Goal: Task Accomplishment & Management: Use online tool/utility

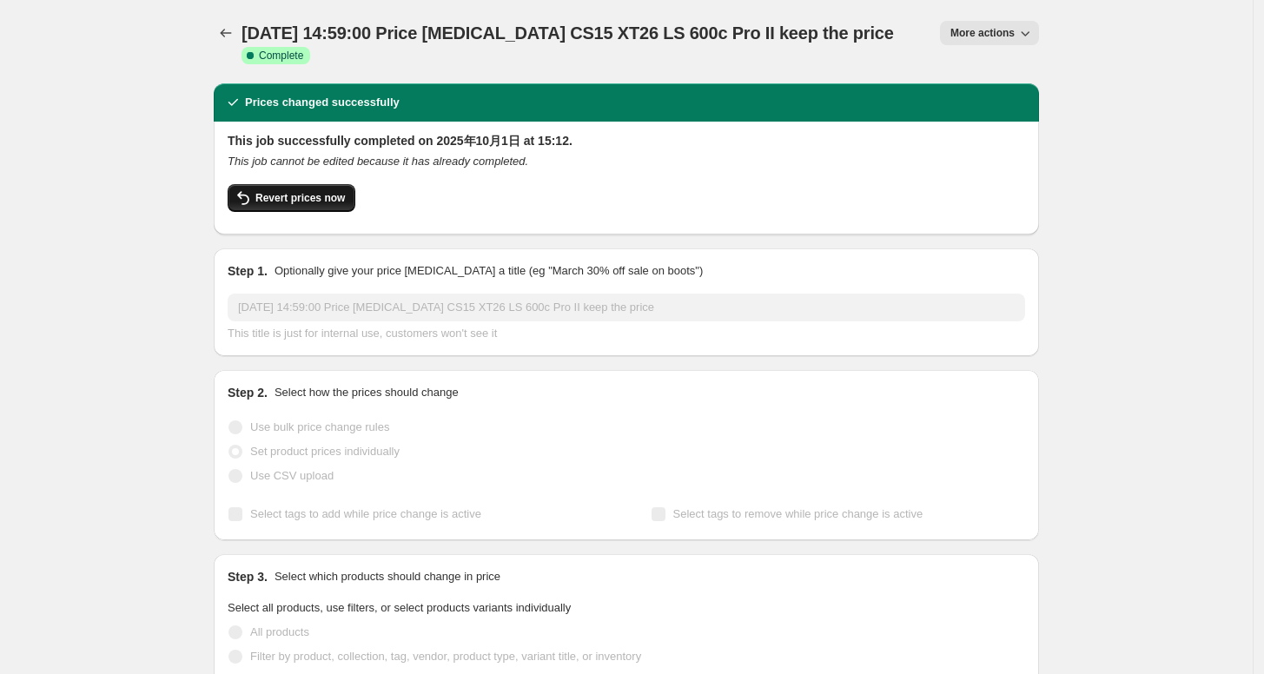
click at [312, 205] on span "Revert prices now" at bounding box center [299, 198] width 89 height 14
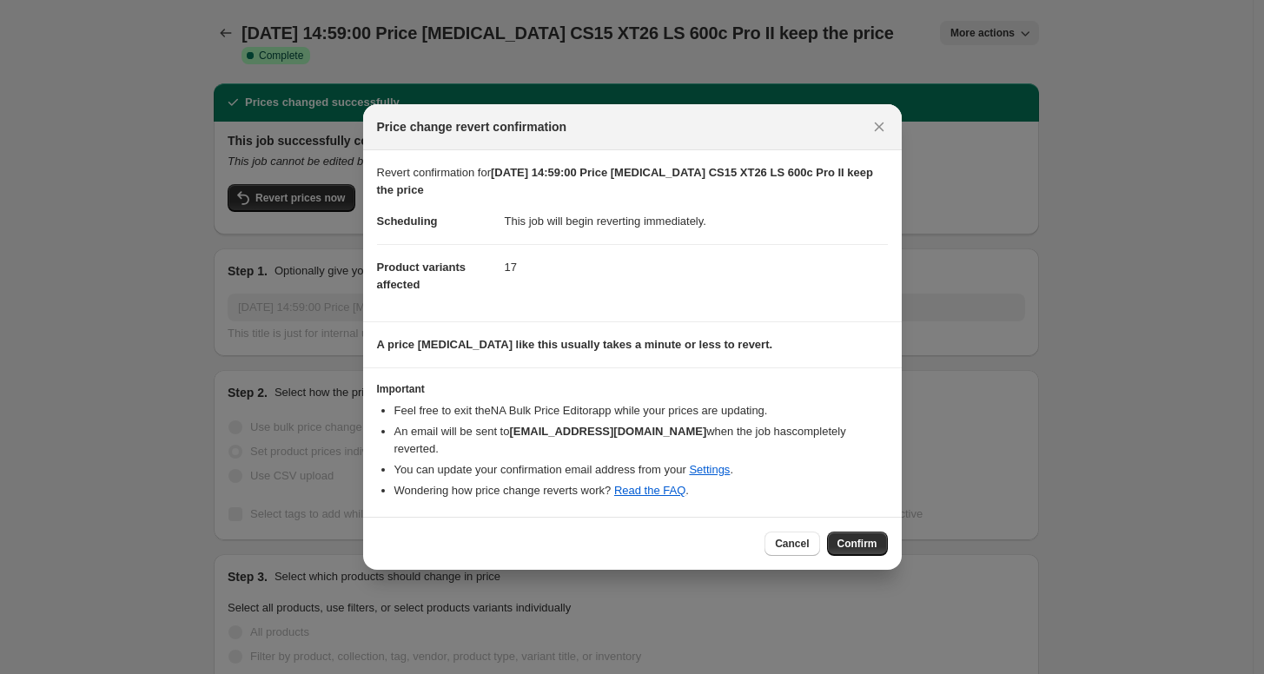
click at [889, 536] on div "Cancel Confirm" at bounding box center [632, 543] width 539 height 53
click at [856, 542] on button "Confirm" at bounding box center [857, 544] width 61 height 24
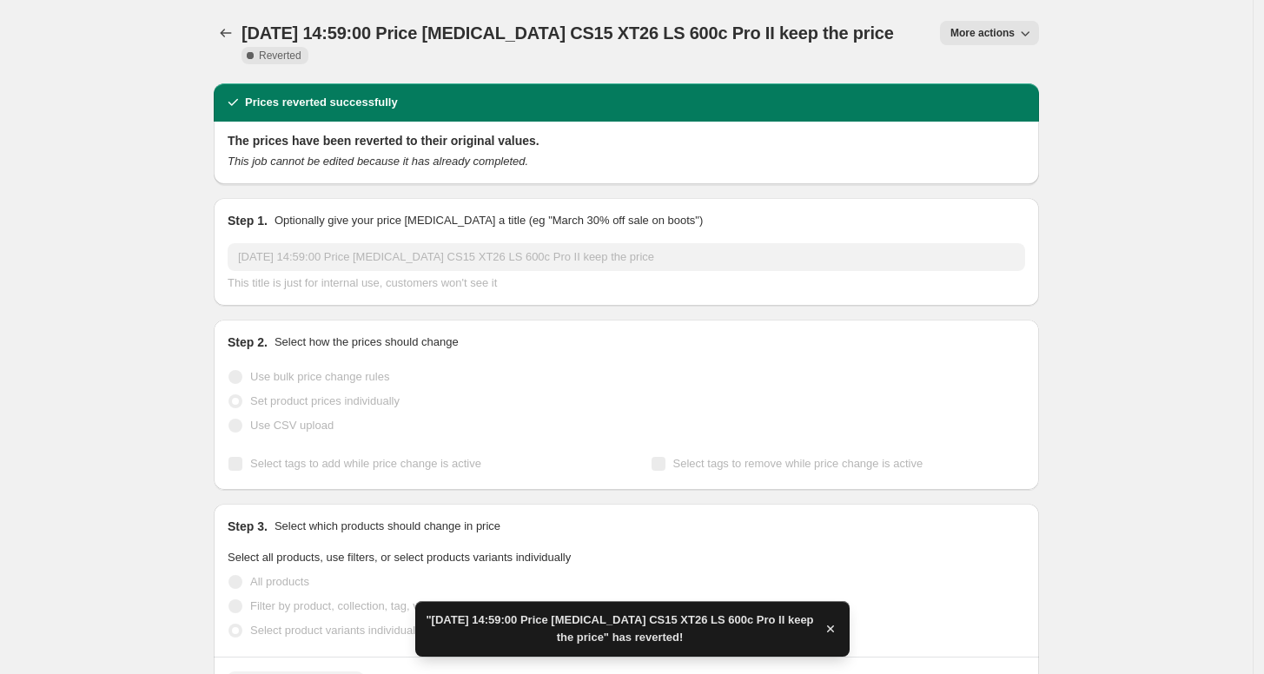
click at [990, 30] on span "More actions" at bounding box center [983, 33] width 64 height 14
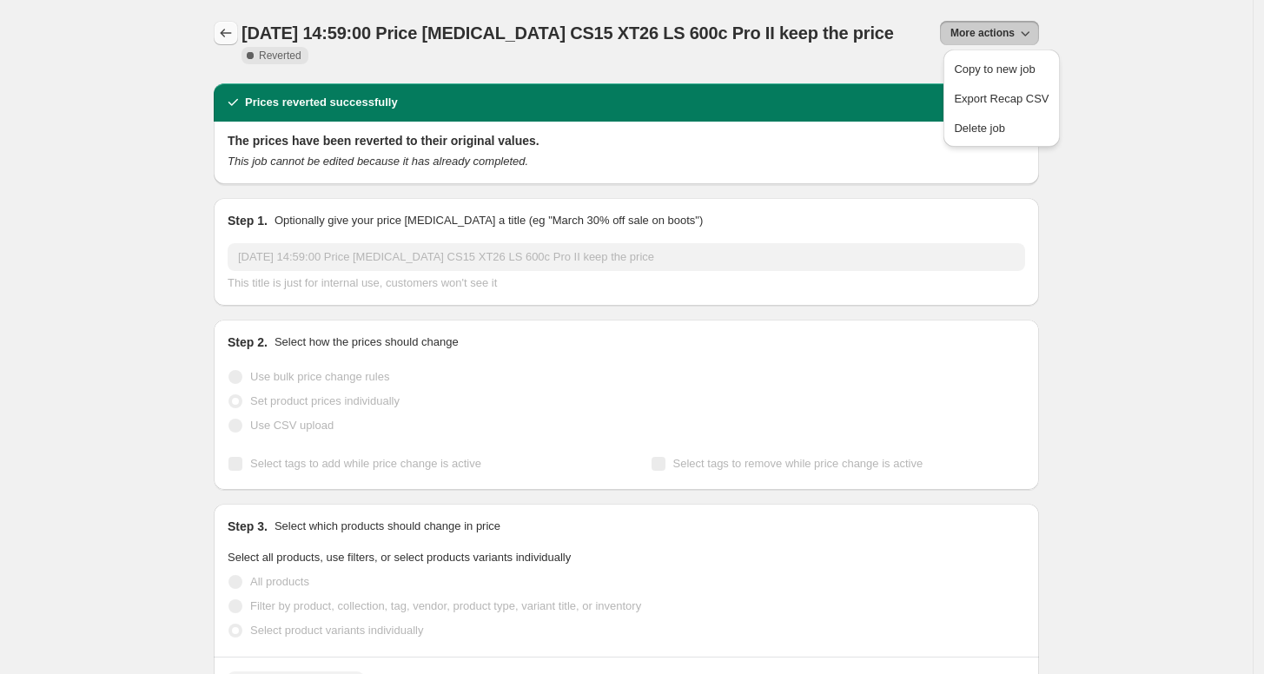
click at [228, 34] on icon "Price change jobs" at bounding box center [225, 32] width 17 height 17
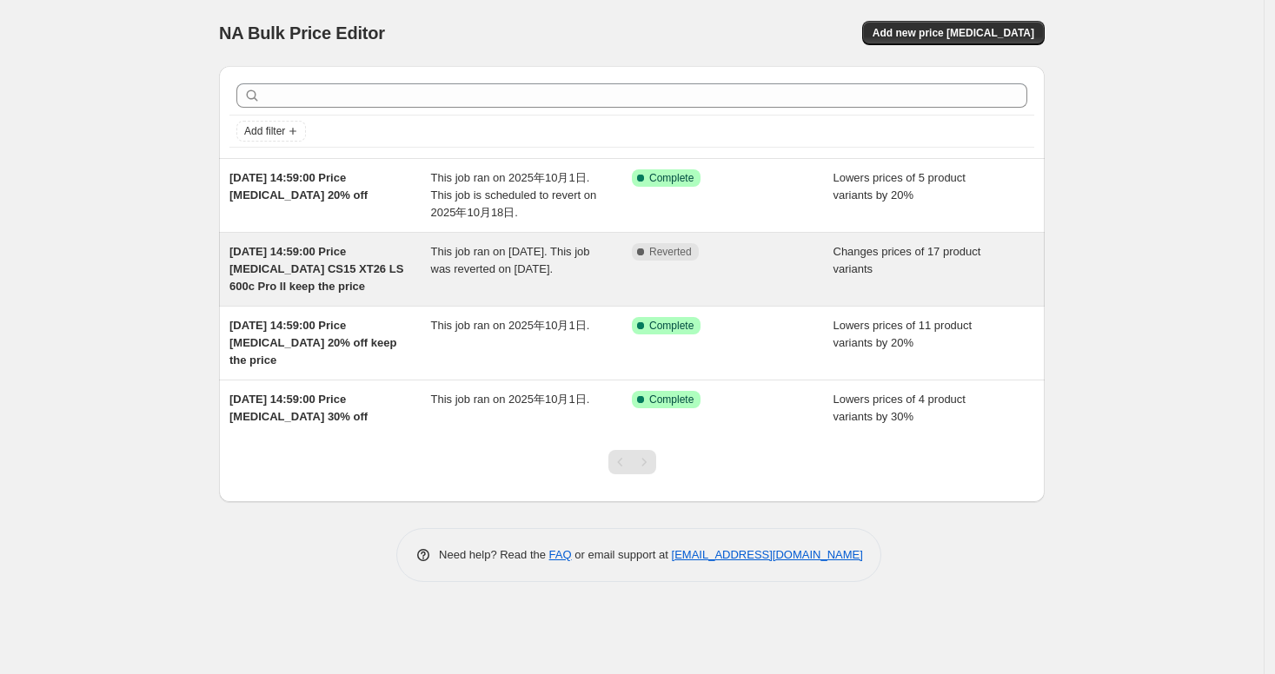
click at [354, 267] on span "[DATE] 14:59:00 Price [MEDICAL_DATA] CS15 XT26 LS 600c Pro II keep the price" at bounding box center [316, 269] width 174 height 48
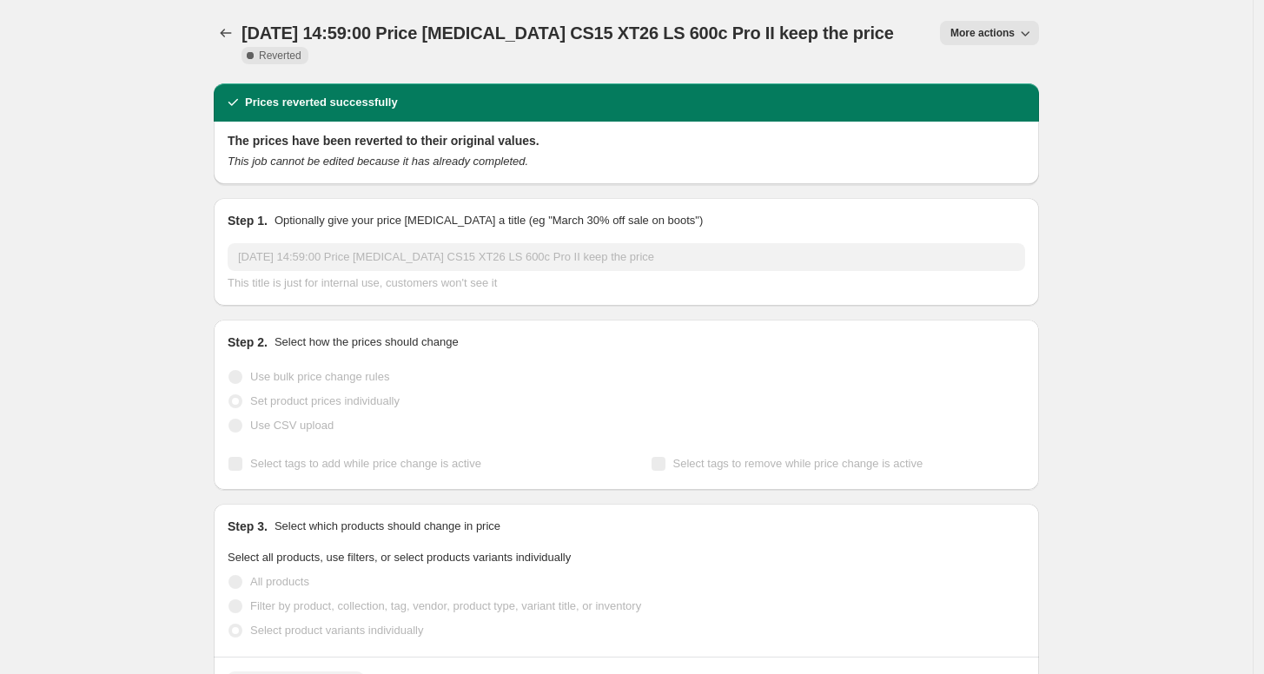
click at [999, 17] on div "[DATE] 14:59:00 Price [MEDICAL_DATA] CS15 XT26 LS 600c Pro II keep the price. T…" at bounding box center [626, 41] width 825 height 83
click at [995, 25] on button "More actions" at bounding box center [989, 33] width 99 height 24
click at [1001, 63] on span "Copy to new job" at bounding box center [994, 69] width 81 height 13
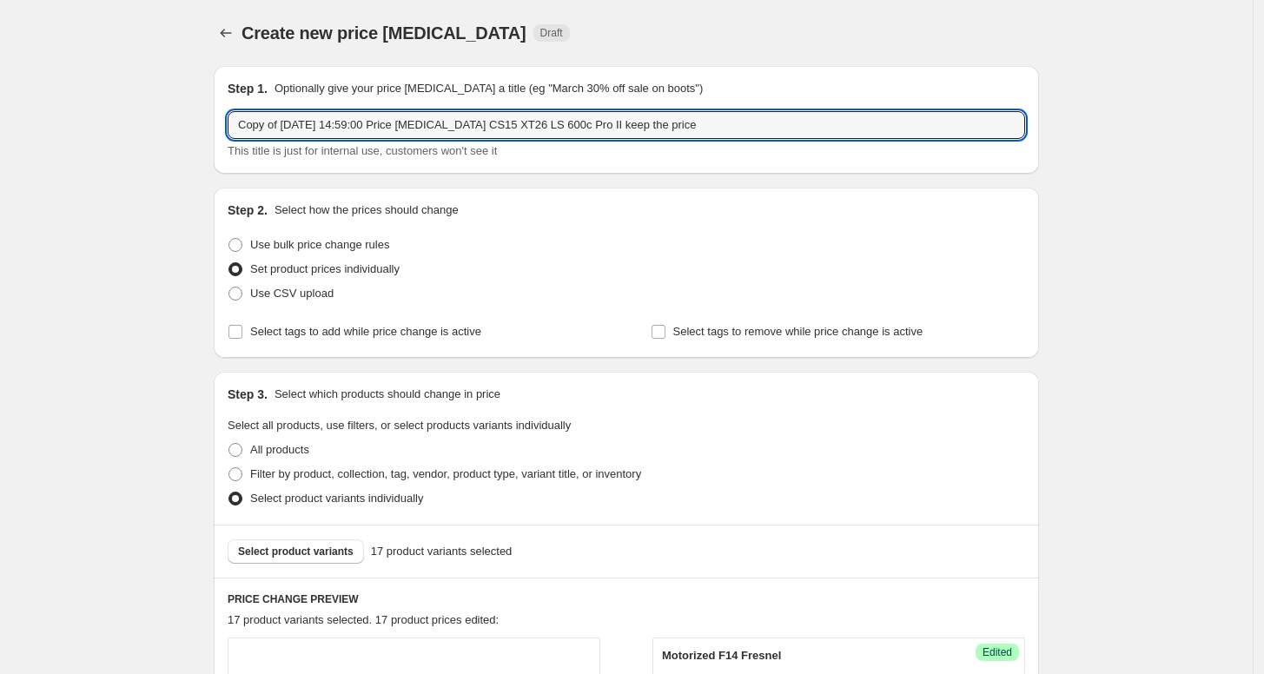
drag, startPoint x: 291, startPoint y: 122, endPoint x: 133, endPoint y: 134, distance: 158.6
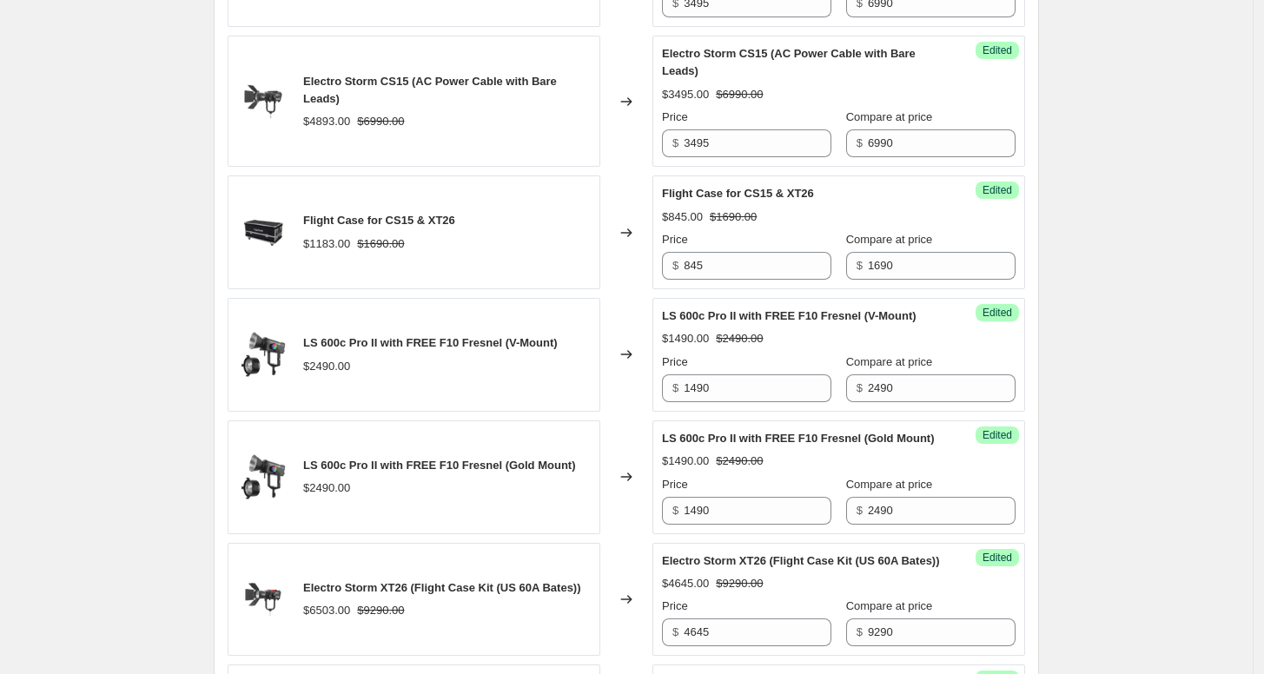
scroll to position [1738, 0]
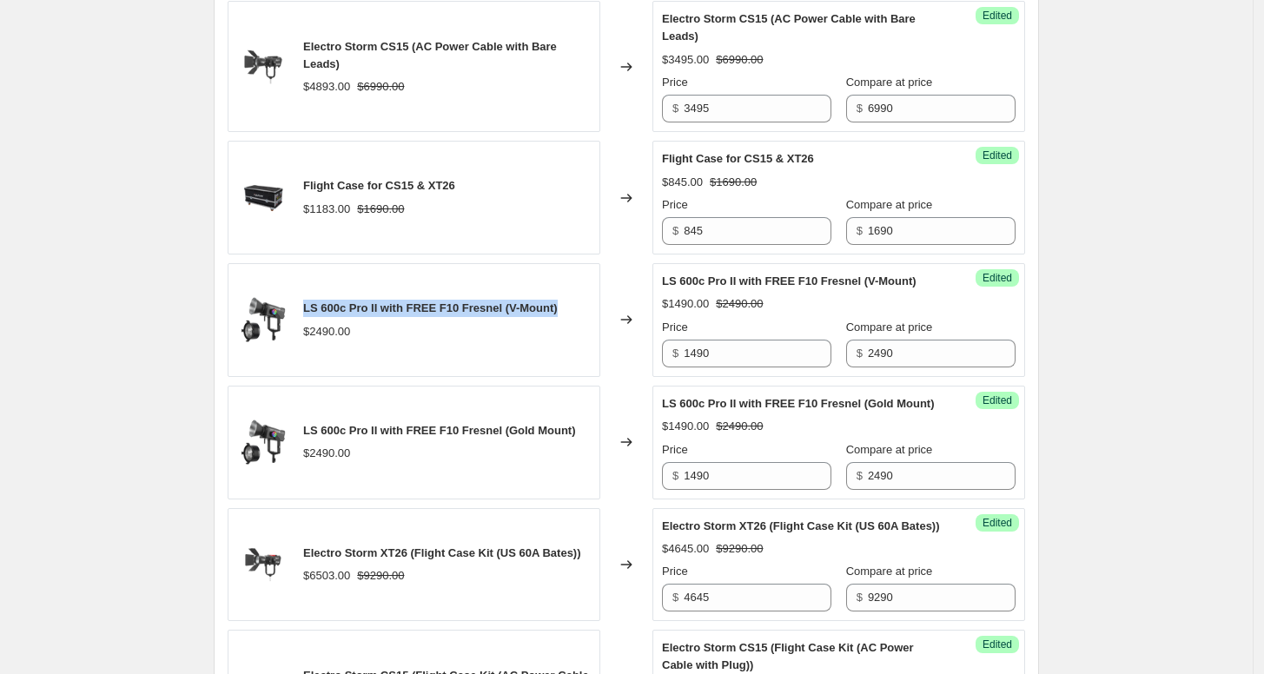
drag, startPoint x: 572, startPoint y: 292, endPoint x: 309, endPoint y: 308, distance: 262.9
click at [309, 308] on div "LS 600c Pro II with FREE F10 Fresnel (V-Mount) $2490.00" at bounding box center [414, 320] width 373 height 114
copy span "LS 600c Pro II with FREE F10 Fresnel (V-Mount)"
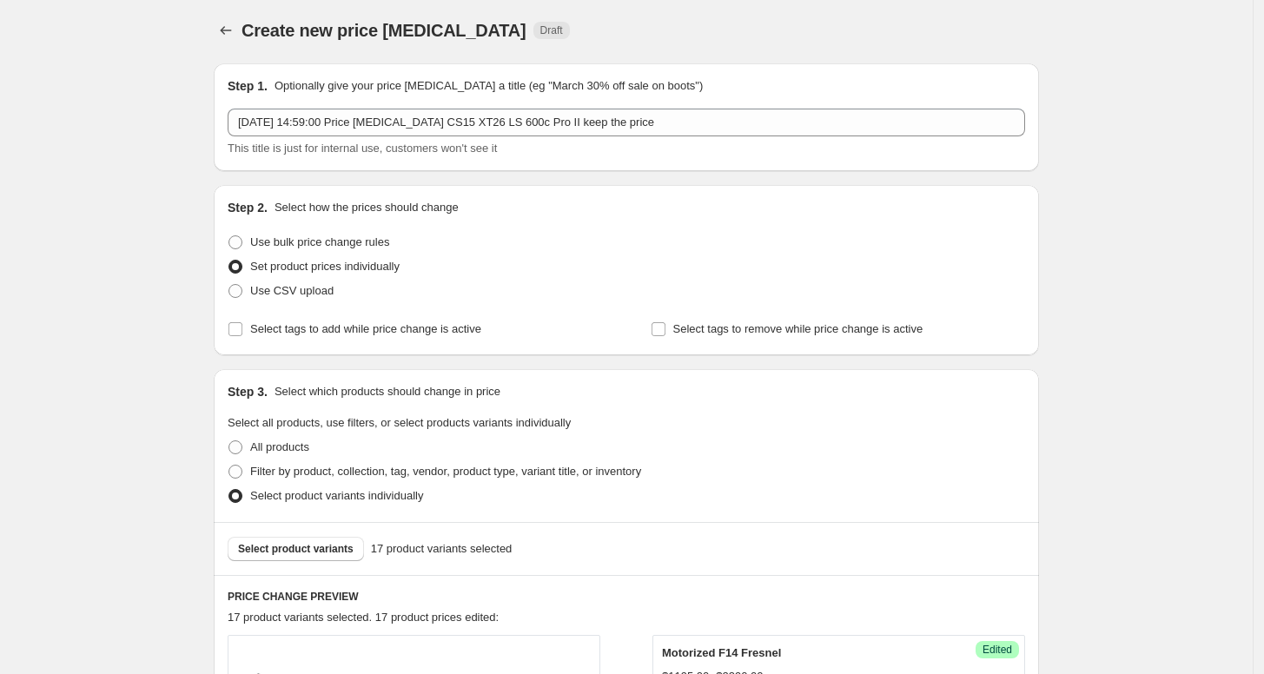
scroll to position [0, 0]
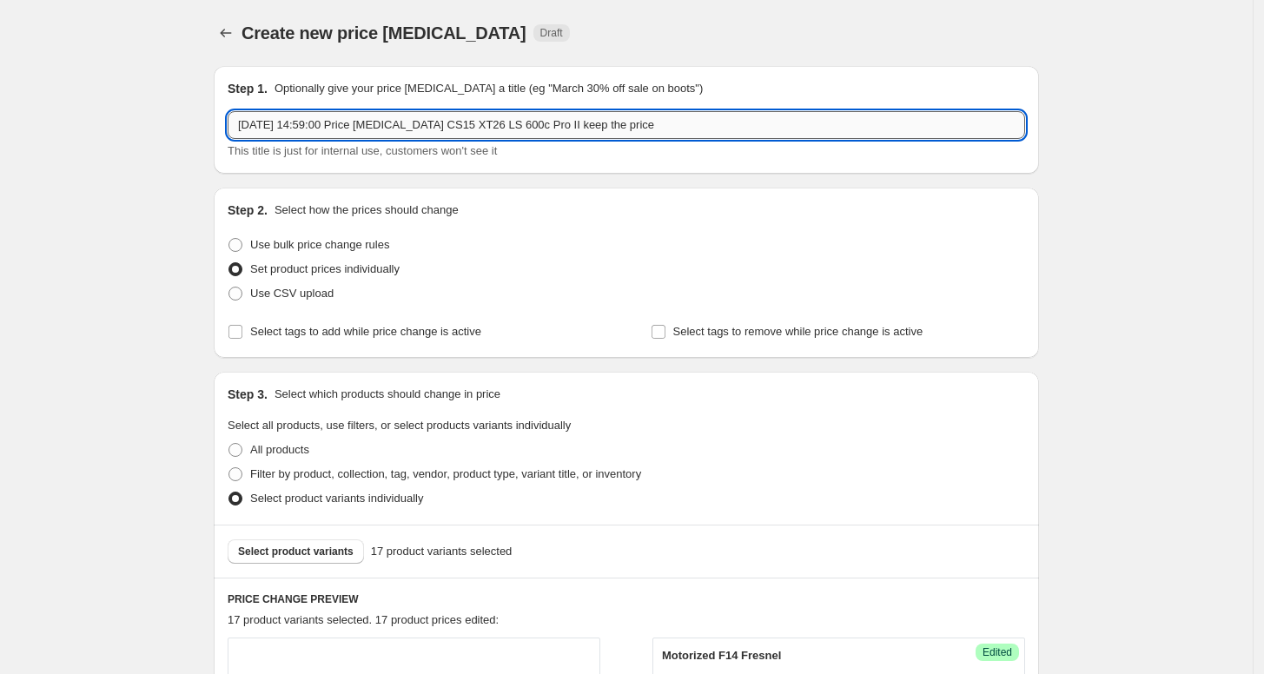
click at [718, 116] on input "[DATE] 14:59:00 Price [MEDICAL_DATA] CS15 XT26 LS 600c Pro II keep the price" at bounding box center [627, 125] width 798 height 28
drag, startPoint x: 244, startPoint y: 128, endPoint x: 473, endPoint y: 123, distance: 228.5
click at [473, 123] on input "[DATE] 14:59:00 Price [MEDICAL_DATA] CS15 XT26 LS 600c Pro II keep the price" at bounding box center [627, 125] width 798 height 28
drag, startPoint x: 369, startPoint y: 129, endPoint x: 445, endPoint y: 127, distance: 75.6
click at [445, 127] on input "[DATE]修改CS15 XT26 LS 600c Pro II keep the price" at bounding box center [627, 125] width 798 height 28
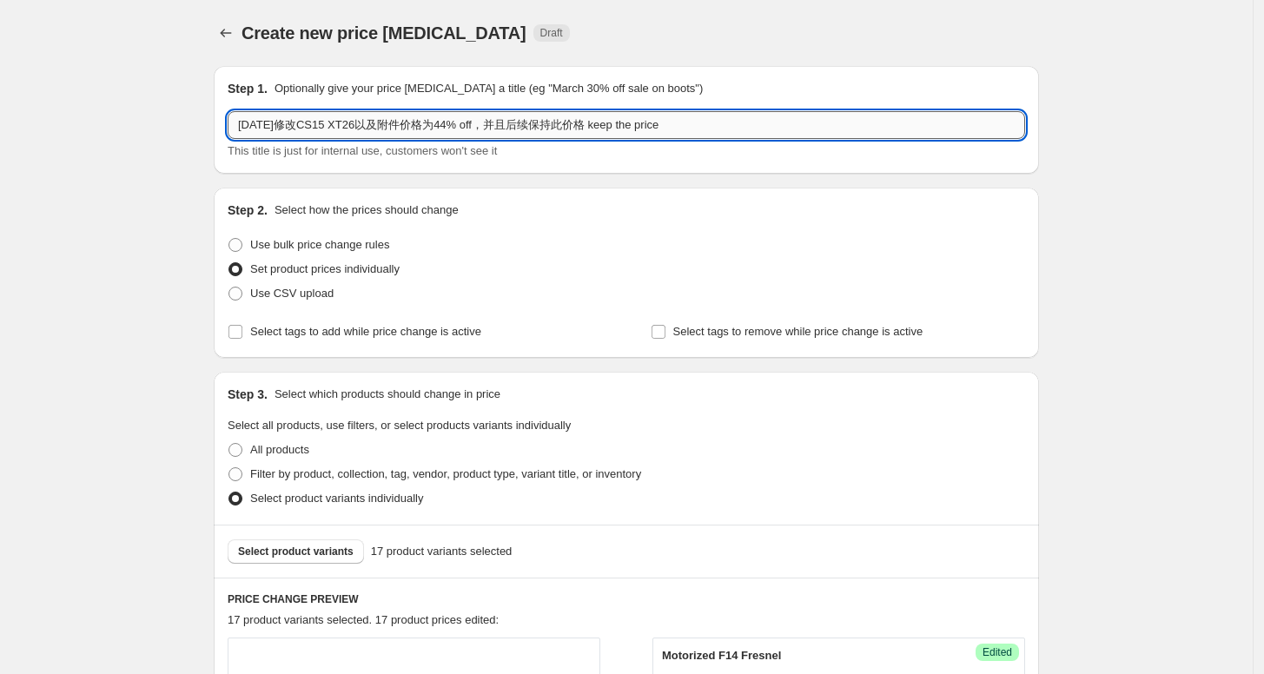
drag, startPoint x: 690, startPoint y: 124, endPoint x: 605, endPoint y: 126, distance: 85.2
click at [605, 126] on input "[DATE]修改CS15 XT26以及附件价格为44% off，并且后续保持此价格 keep the price" at bounding box center [627, 125] width 798 height 28
type input "[DATE]修改CS15 XT26以及附件价格为44% off，并且后续保持此价格"
drag, startPoint x: 628, startPoint y: 128, endPoint x: 197, endPoint y: 139, distance: 431.1
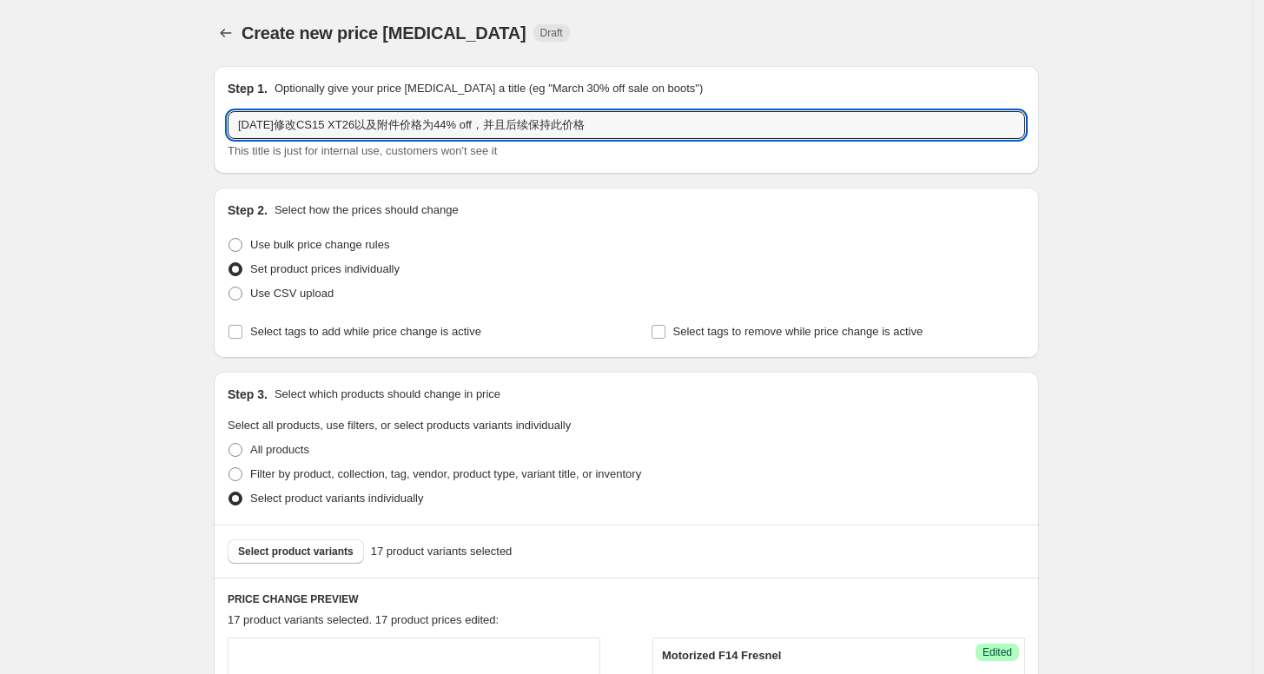
click at [229, 28] on icon "Price change jobs" at bounding box center [225, 32] width 17 height 17
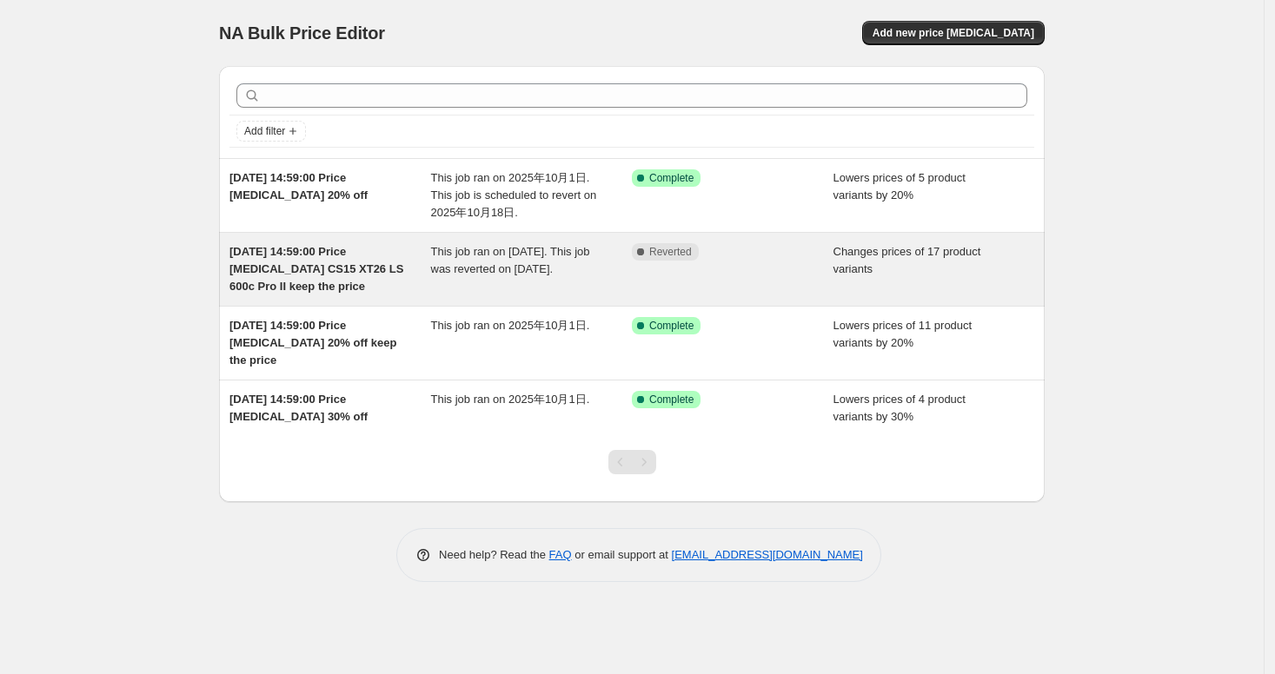
click at [348, 255] on span "[DATE] 14:59:00 Price [MEDICAL_DATA] CS15 XT26 LS 600c Pro II keep the price" at bounding box center [316, 269] width 174 height 48
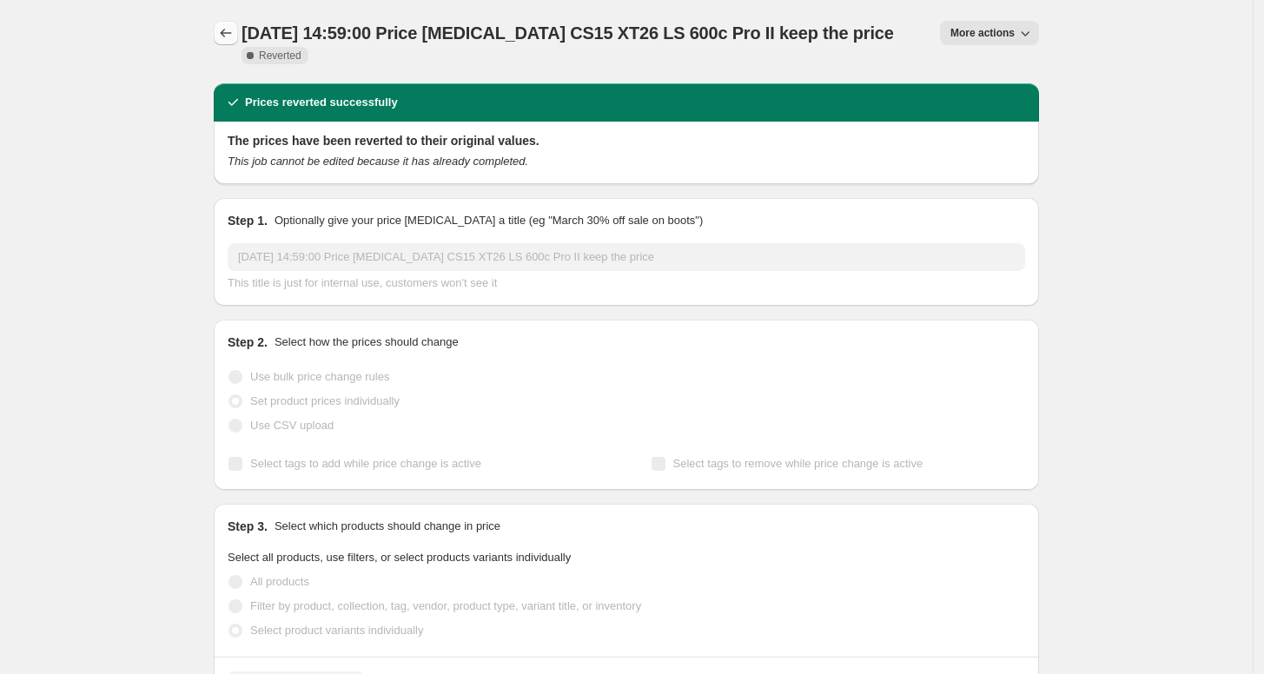
click at [232, 30] on icon "Price change jobs" at bounding box center [225, 32] width 17 height 17
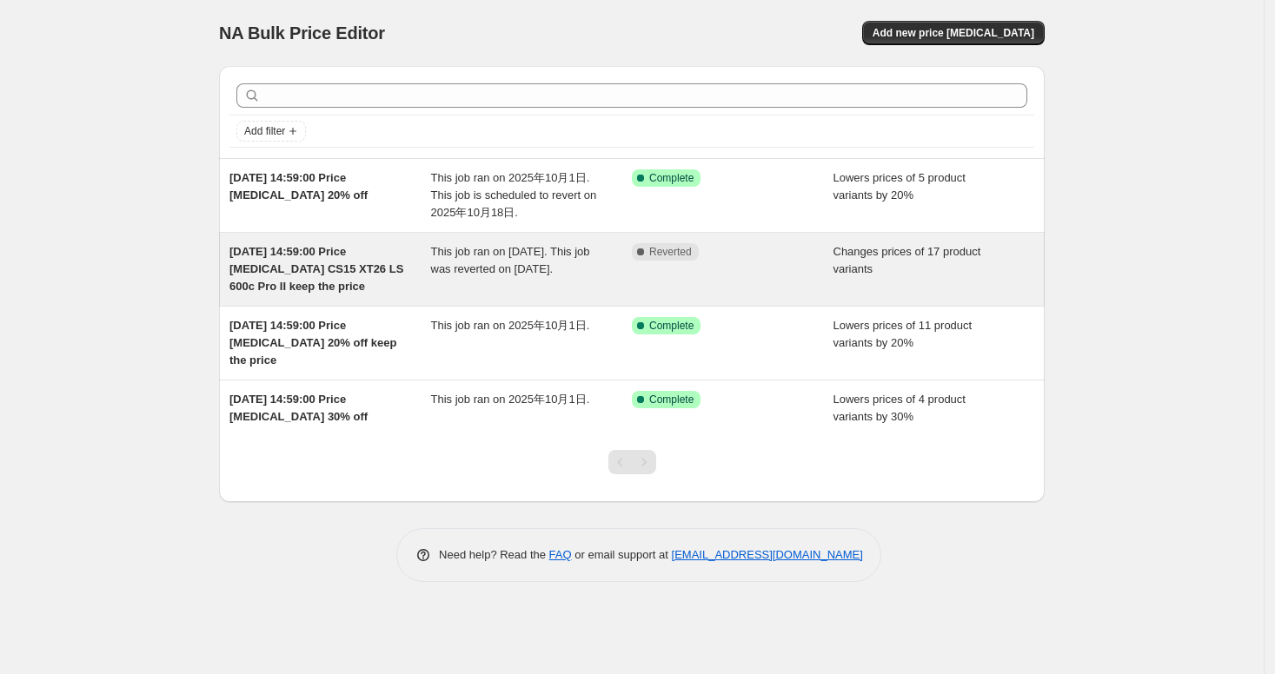
click at [380, 264] on span "[DATE] 14:59:00 Price [MEDICAL_DATA] CS15 XT26 LS 600c Pro II keep the price" at bounding box center [316, 269] width 174 height 48
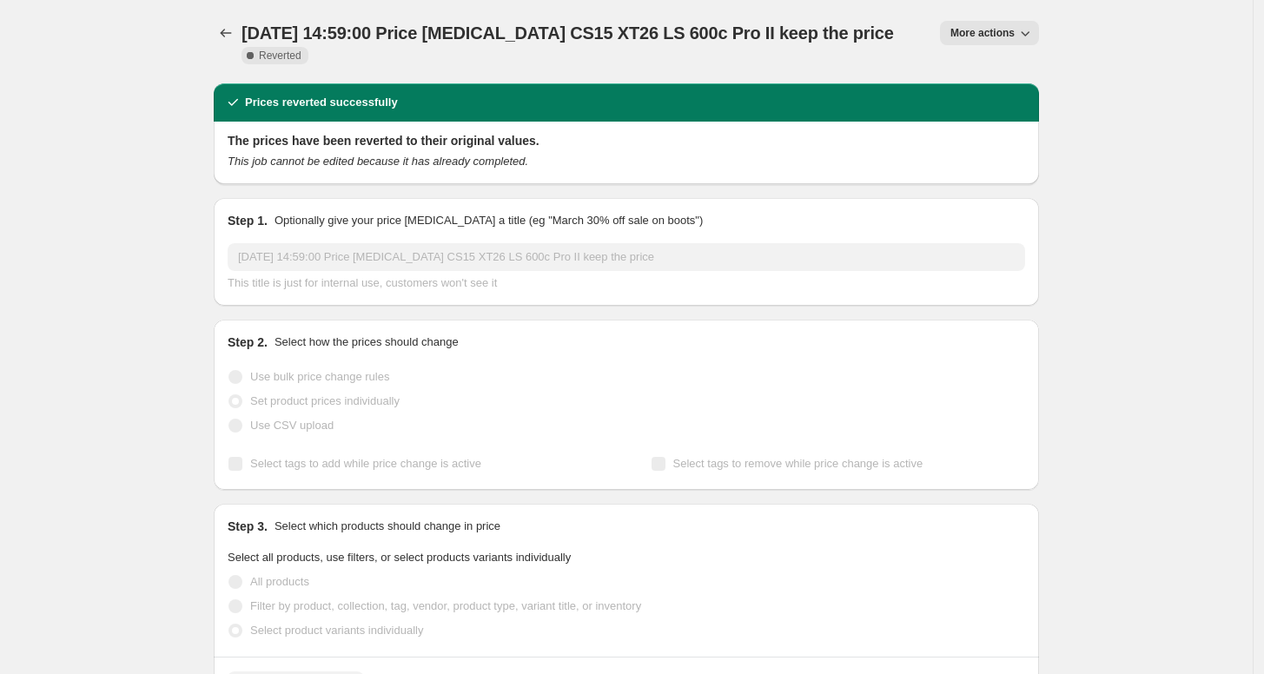
click at [1029, 35] on icon "button" at bounding box center [1025, 32] width 17 height 17
click at [987, 70] on span "Copy to new job" at bounding box center [994, 69] width 81 height 13
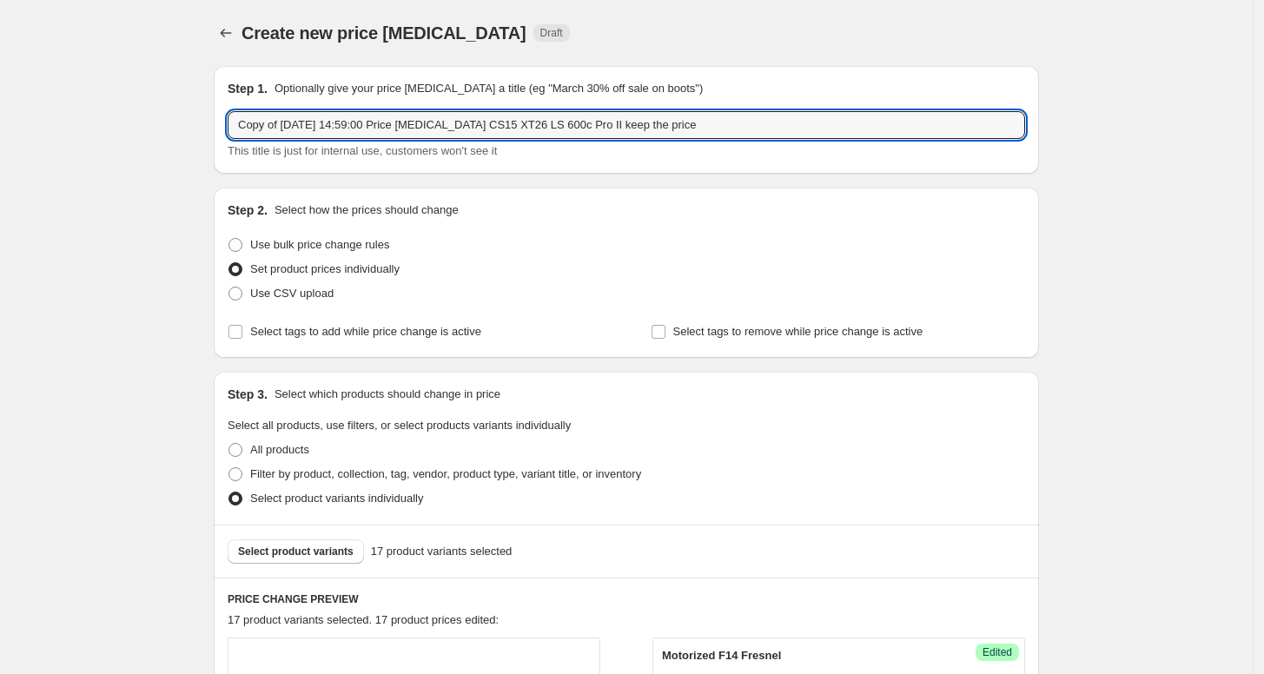
drag, startPoint x: 782, startPoint y: 125, endPoint x: 133, endPoint y: 149, distance: 649.5
paste input "[DATE]修改CS15 XT26以及附件价格为44% off，并且后续保持此价格"
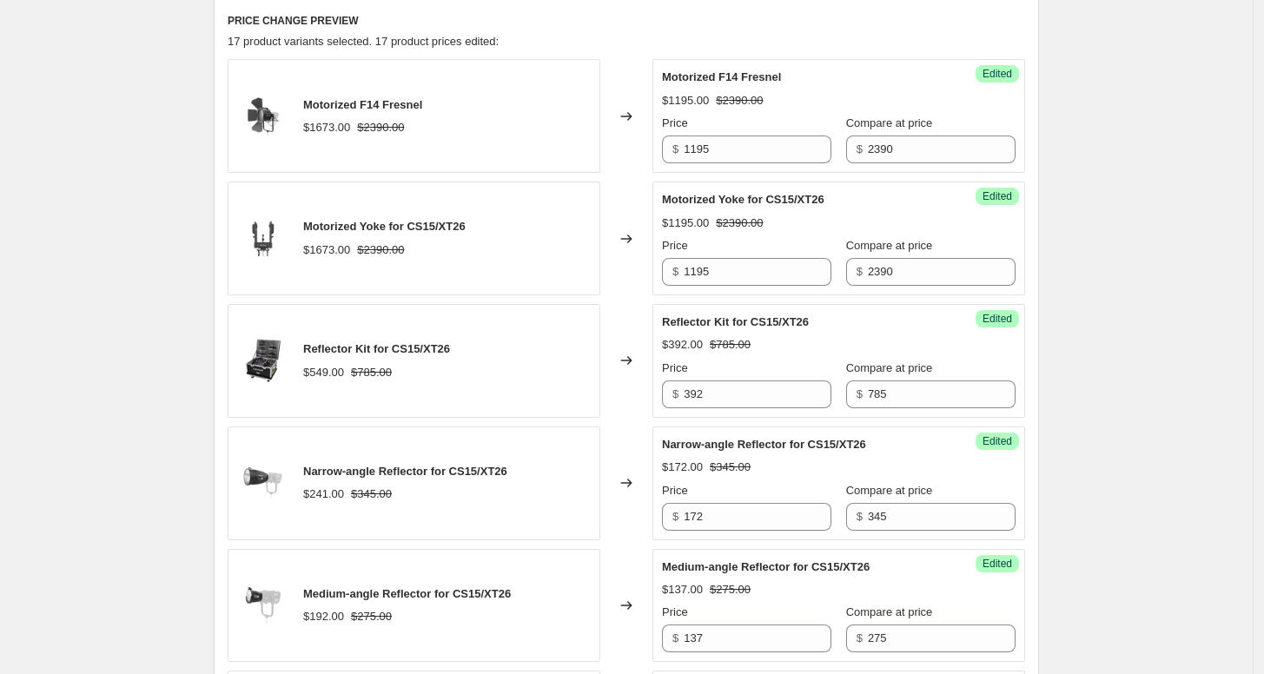
scroll to position [193, 0]
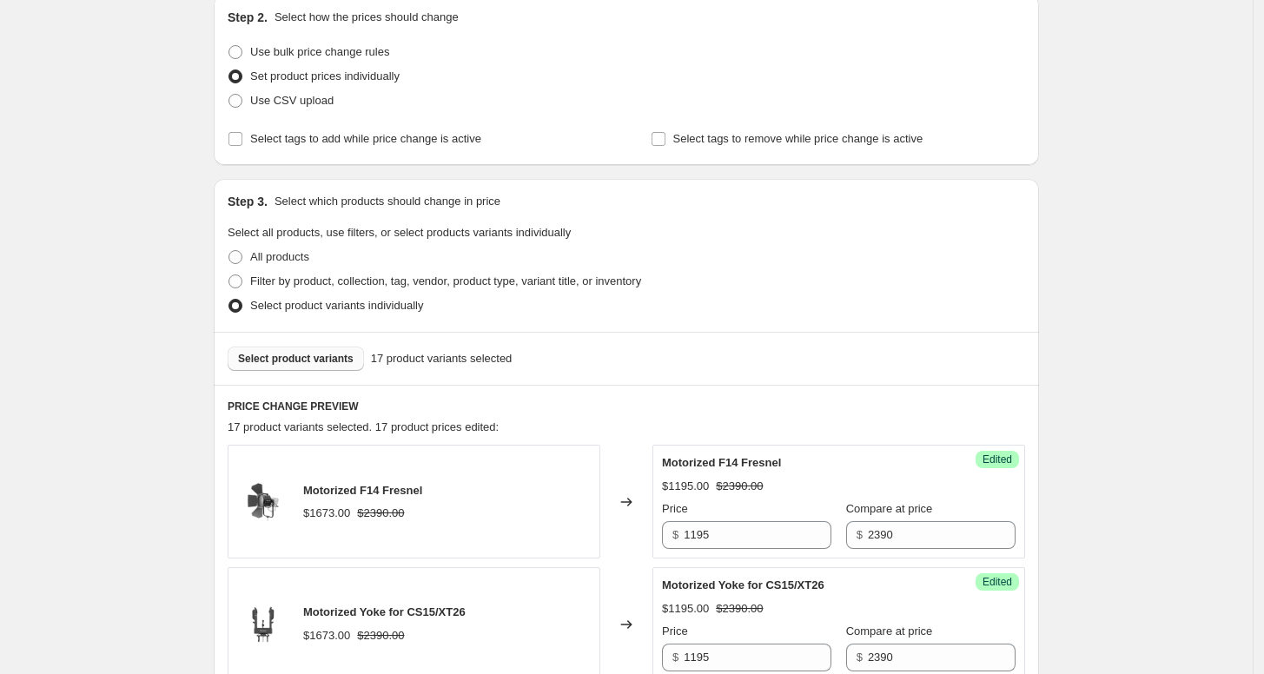
type input "[DATE]修改CS15 XT26以及附件价格为44% off，并且后续保持此价格"
click at [362, 360] on button "Select product variants" at bounding box center [296, 359] width 136 height 24
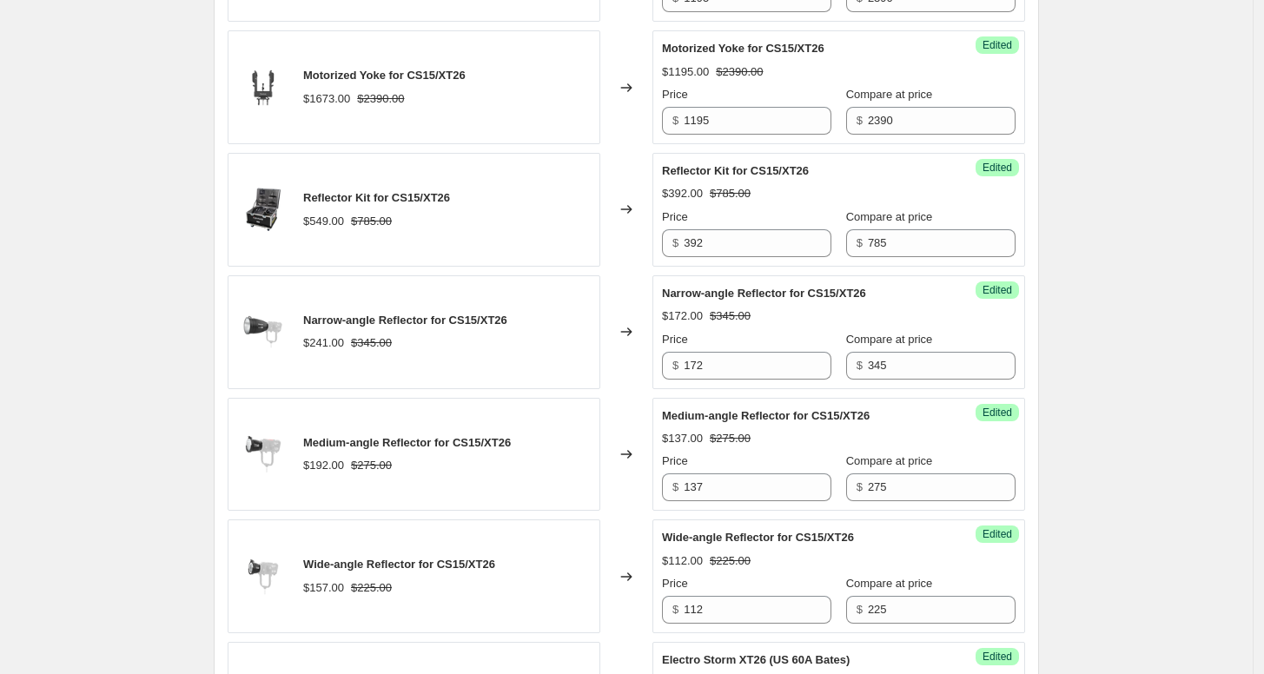
scroll to position [343, 0]
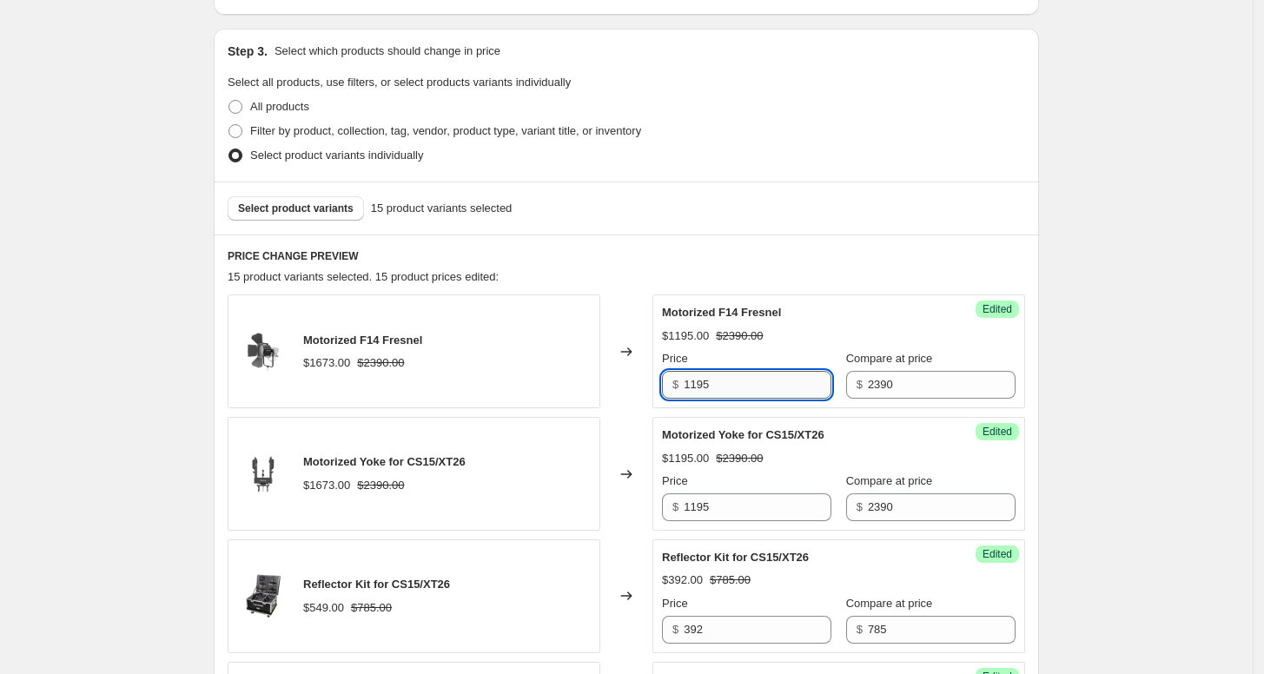
click at [732, 392] on input "1195" at bounding box center [758, 385] width 148 height 28
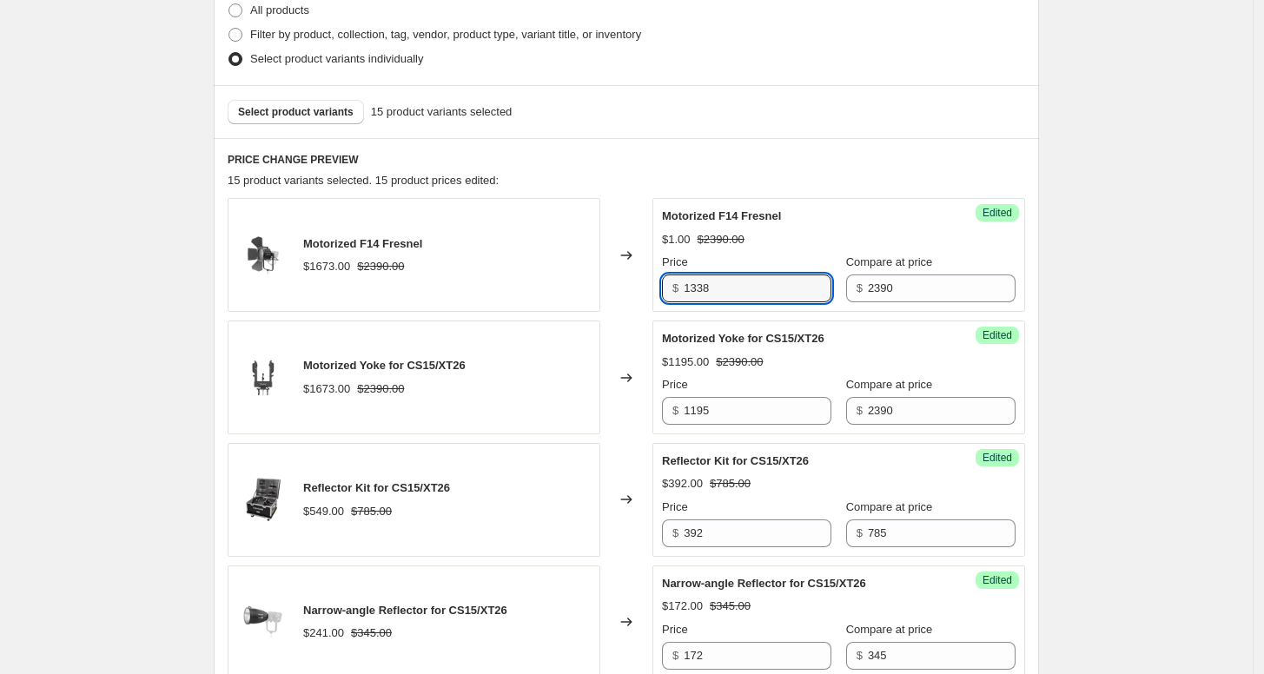
scroll to position [536, 0]
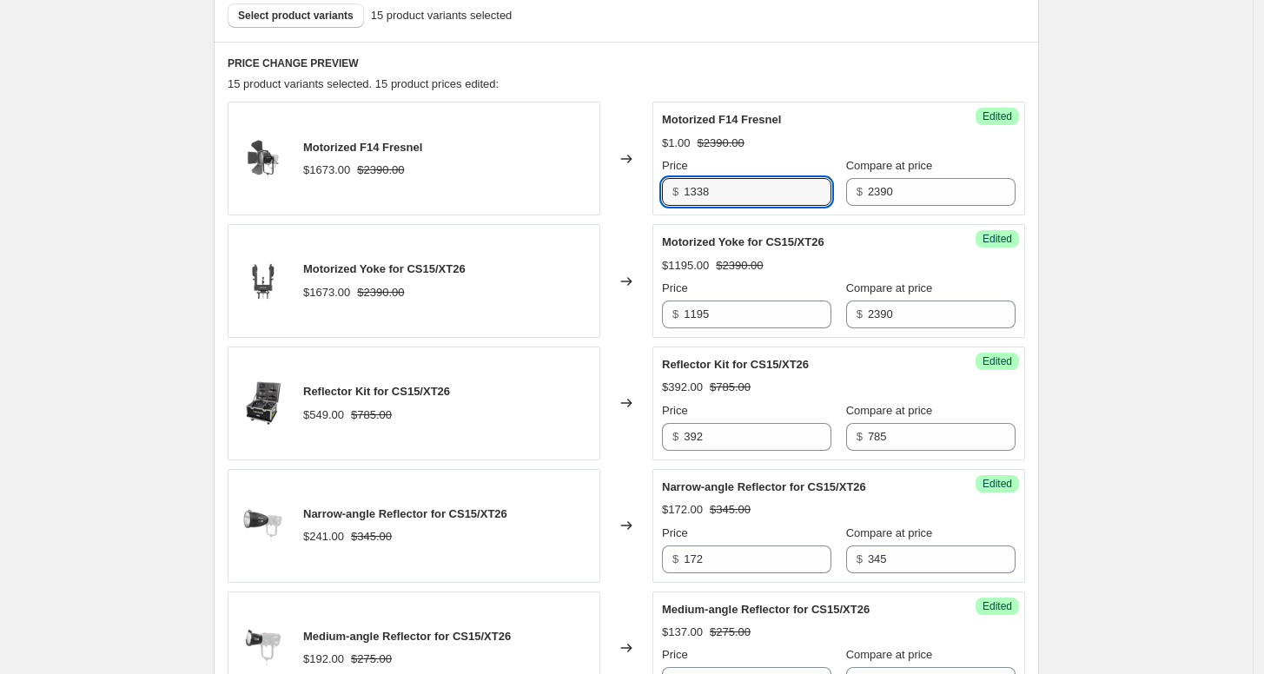
type input "1338"
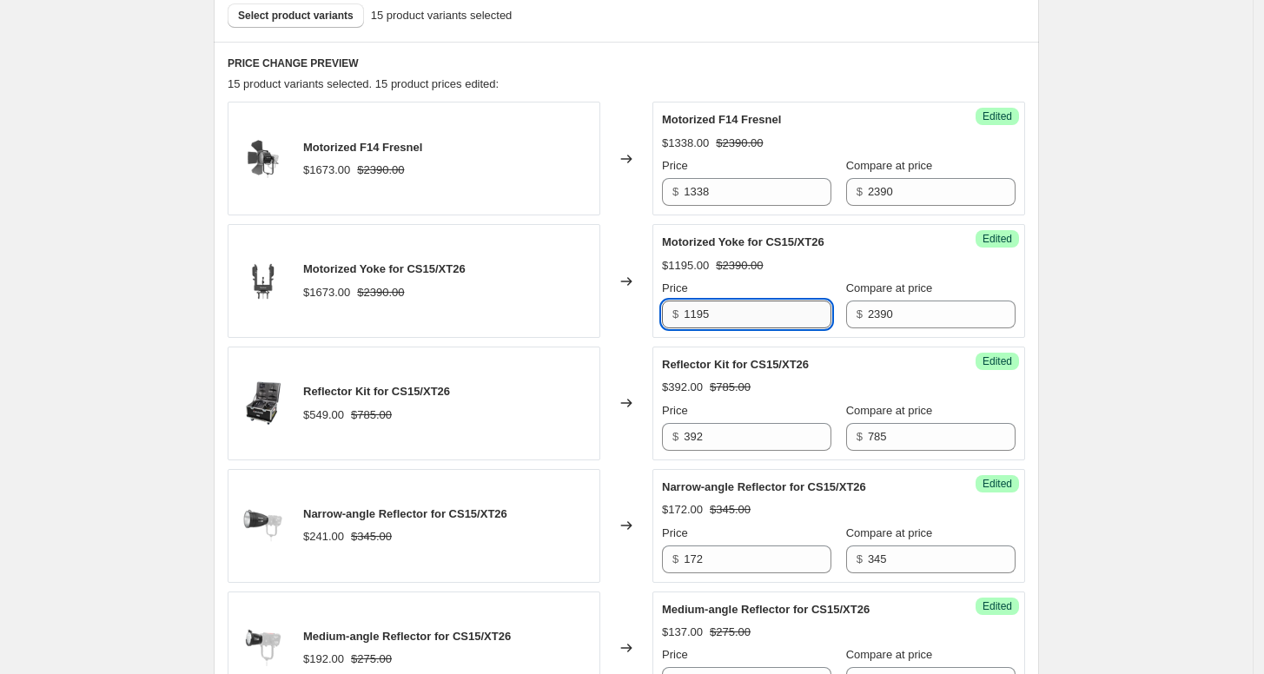
click at [759, 318] on input "1195" at bounding box center [758, 315] width 148 height 28
type input "1"
type input "1338"
click at [639, 331] on div "Changed to" at bounding box center [626, 281] width 52 height 114
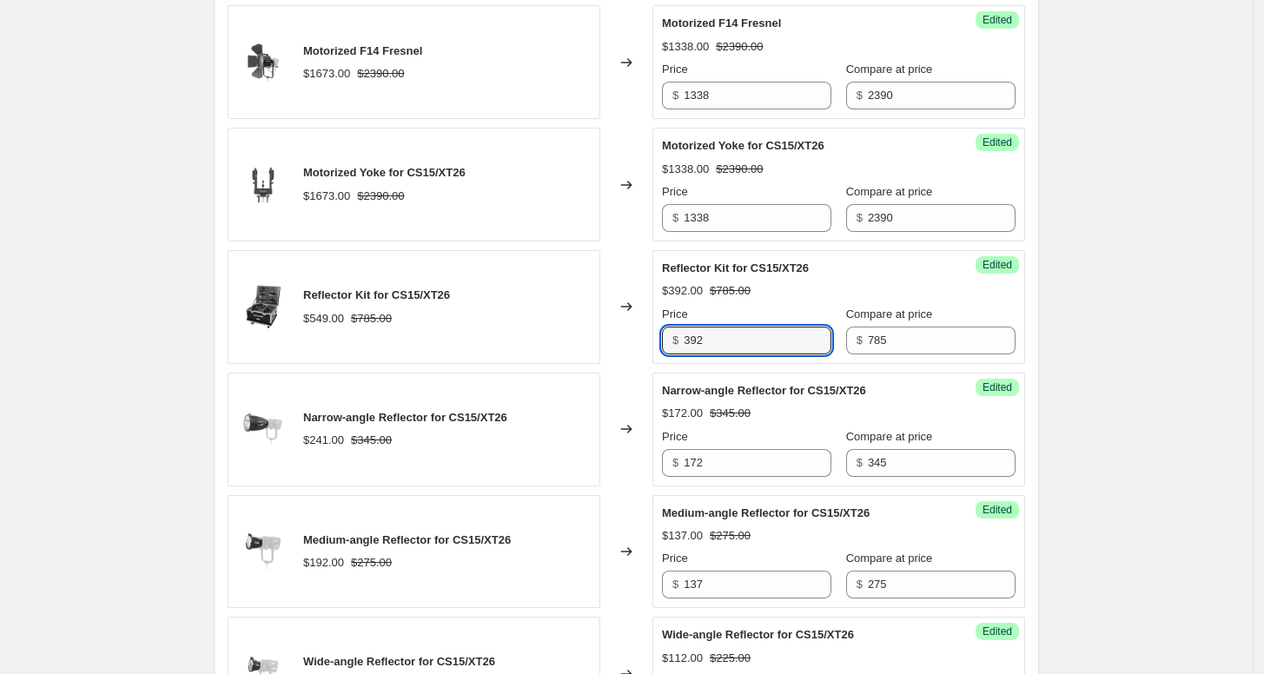
drag, startPoint x: 748, startPoint y: 341, endPoint x: 656, endPoint y: 347, distance: 92.2
click at [656, 347] on div "Reflector Kit for CS15/XT26 $549.00 $785.00 Changed to Success Edited Reflector…" at bounding box center [627, 307] width 798 height 114
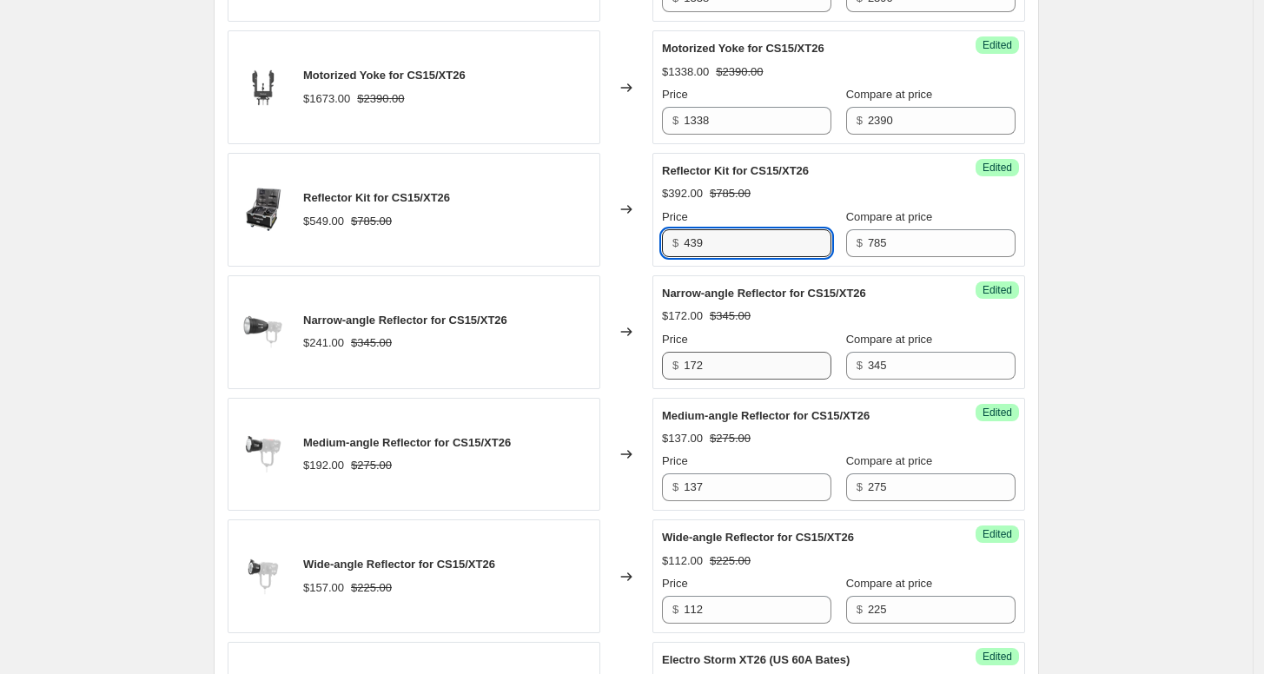
type input "439"
click at [749, 359] on input "172" at bounding box center [758, 366] width 148 height 28
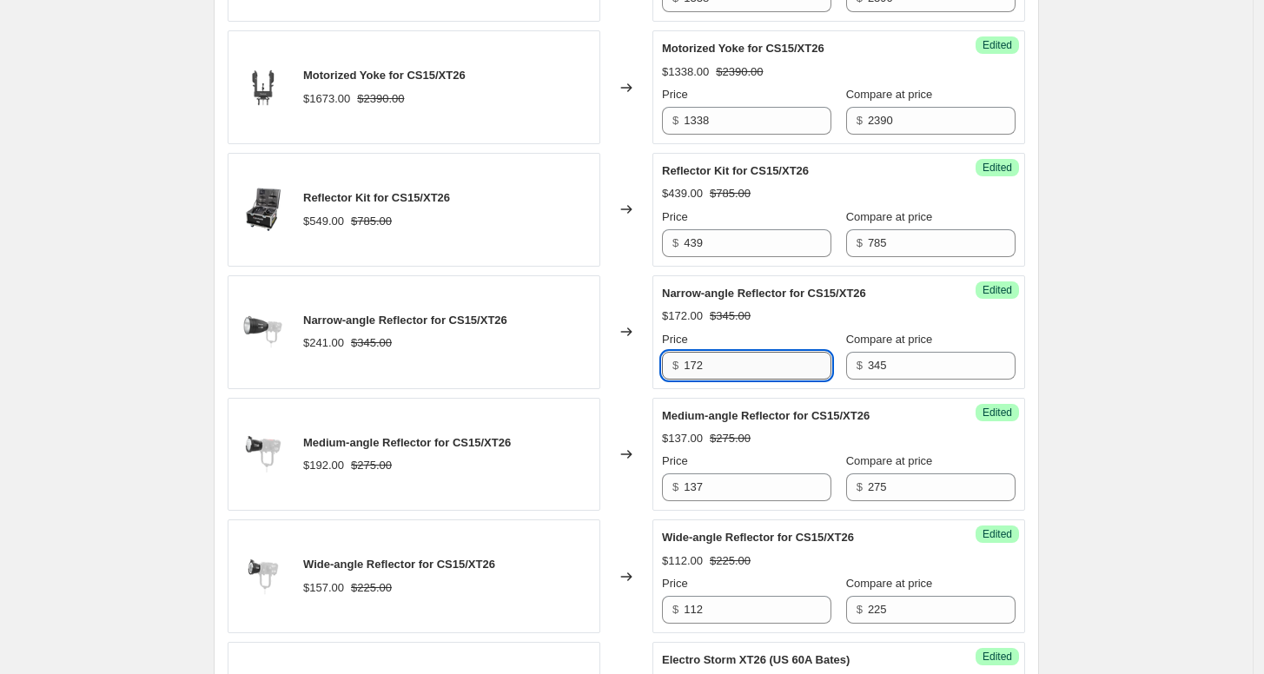
click at [766, 367] on input "172" at bounding box center [758, 366] width 148 height 28
click at [699, 361] on input "172" at bounding box center [758, 366] width 148 height 28
type input "192"
click at [772, 485] on input "137" at bounding box center [758, 488] width 148 height 28
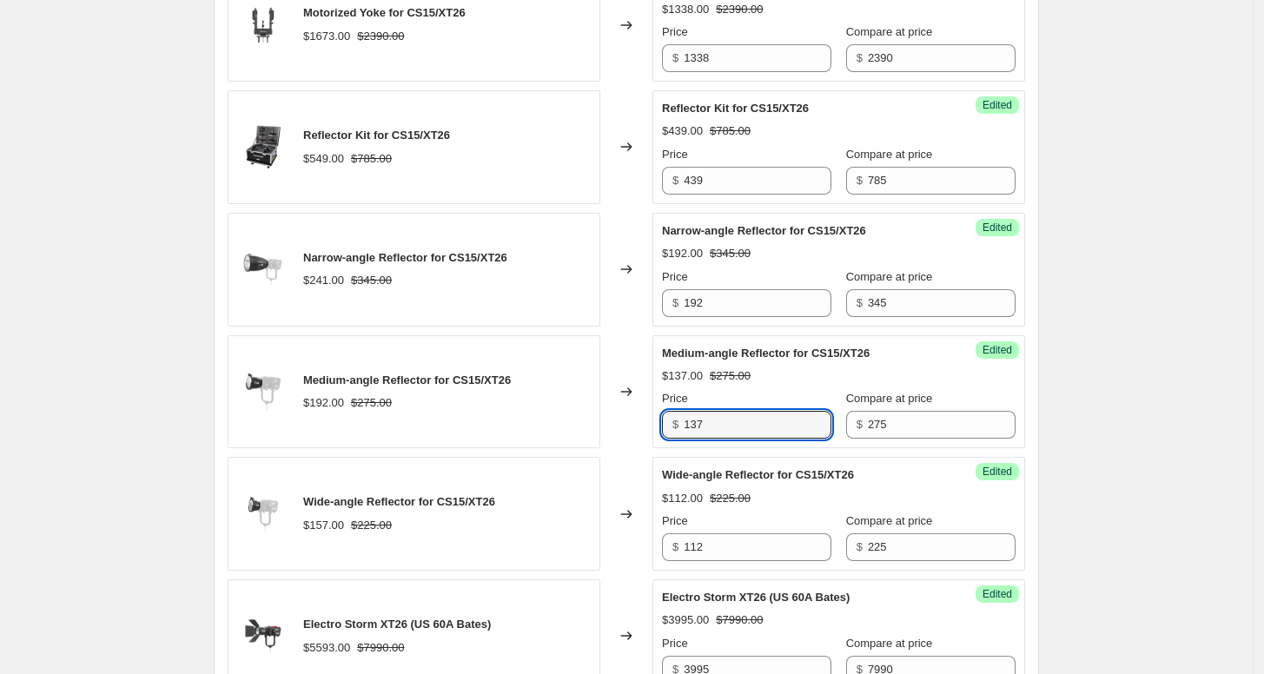
scroll to position [826, 0]
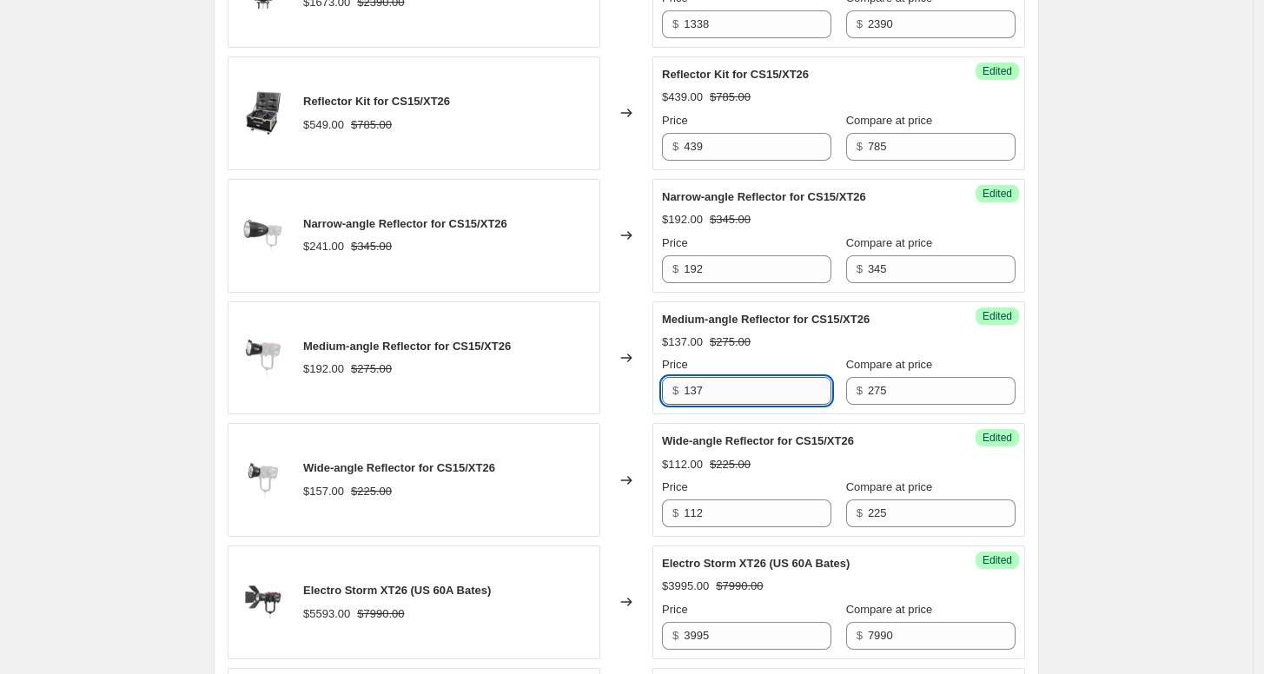
drag, startPoint x: 716, startPoint y: 389, endPoint x: 694, endPoint y: 388, distance: 21.7
click at [694, 388] on input "137" at bounding box center [758, 391] width 148 height 28
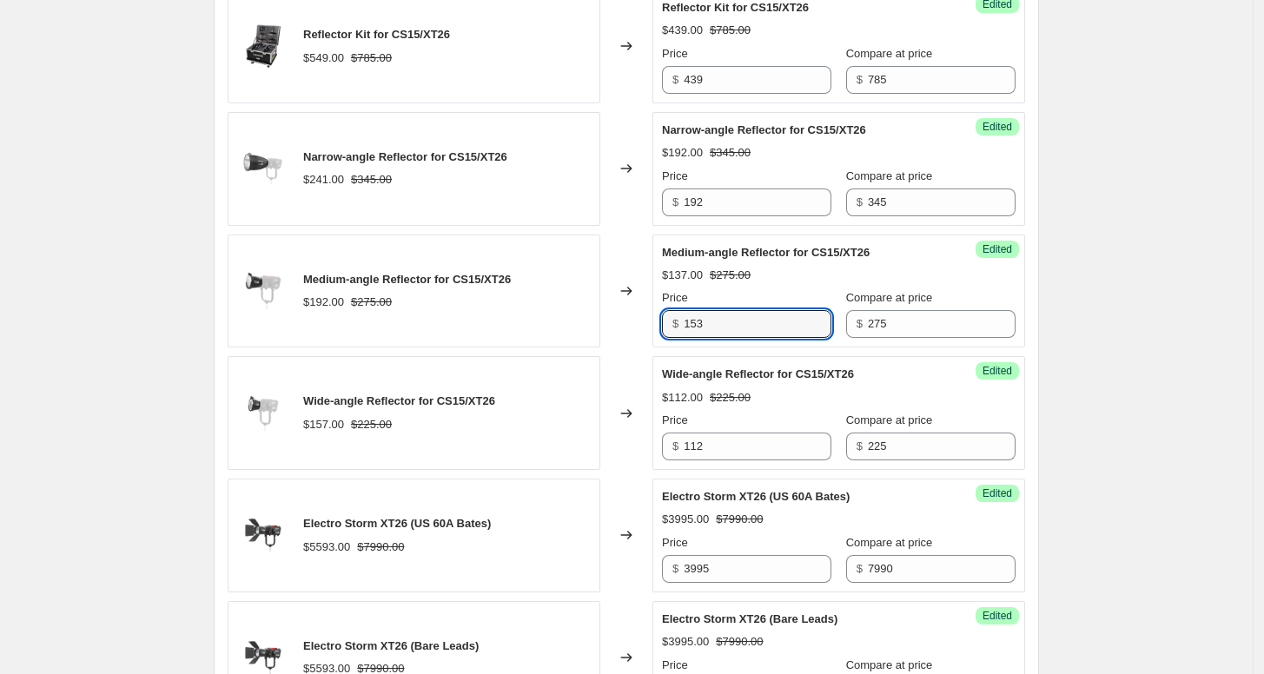
scroll to position [923, 0]
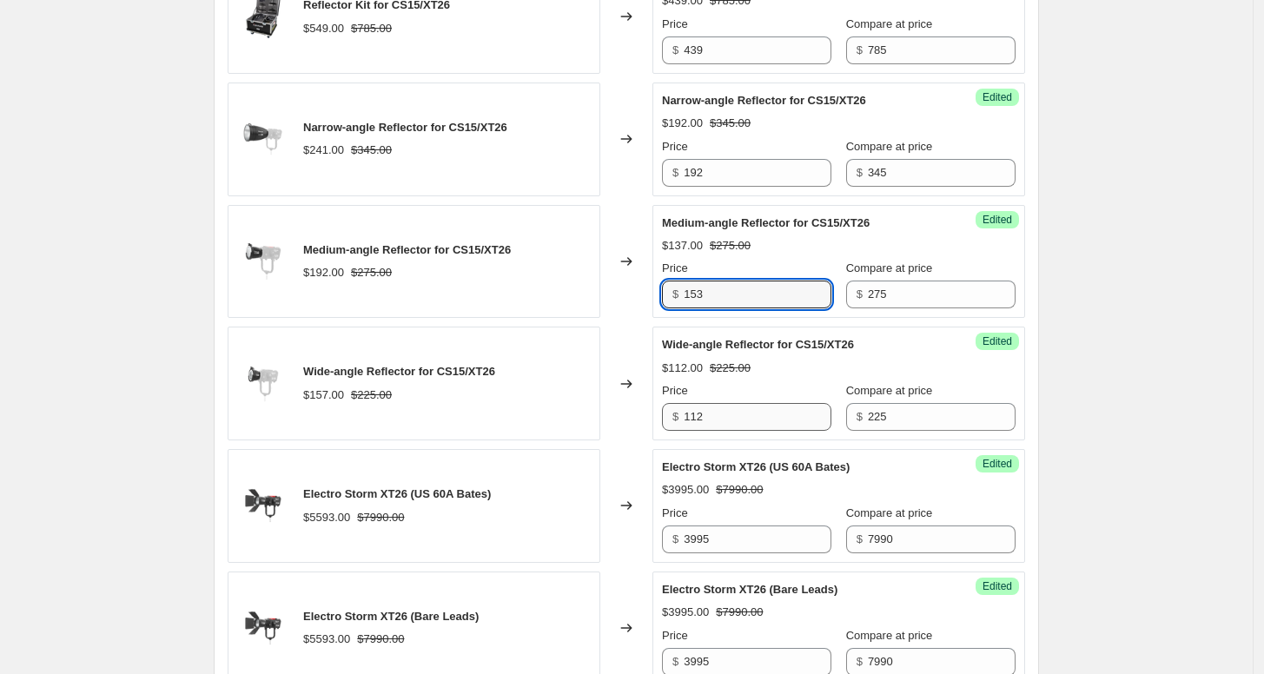
type input "153"
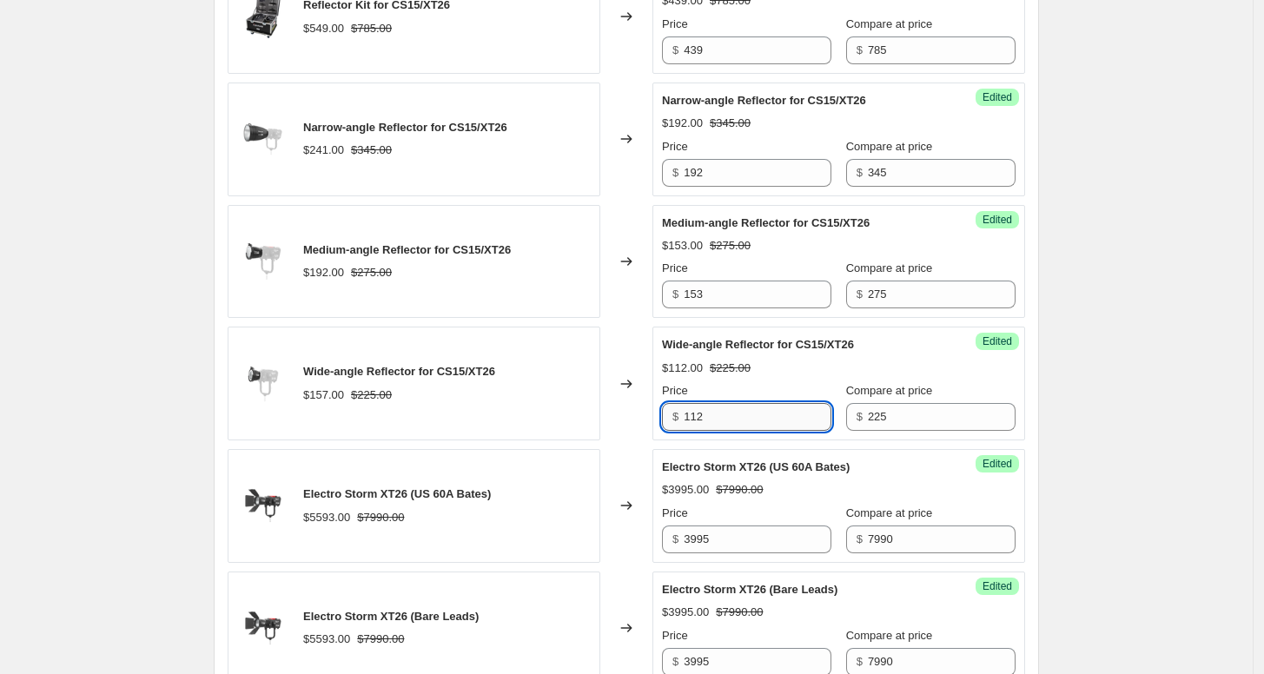
click at [742, 415] on input "112" at bounding box center [758, 417] width 148 height 28
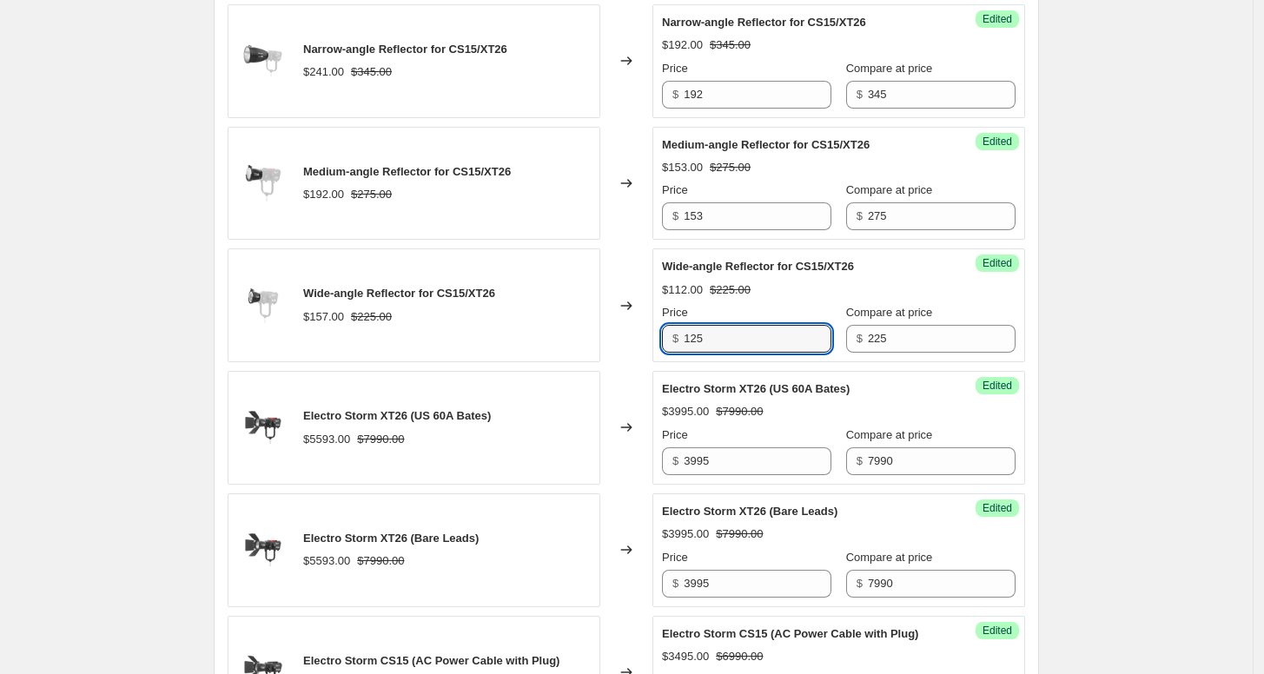
scroll to position [1116, 0]
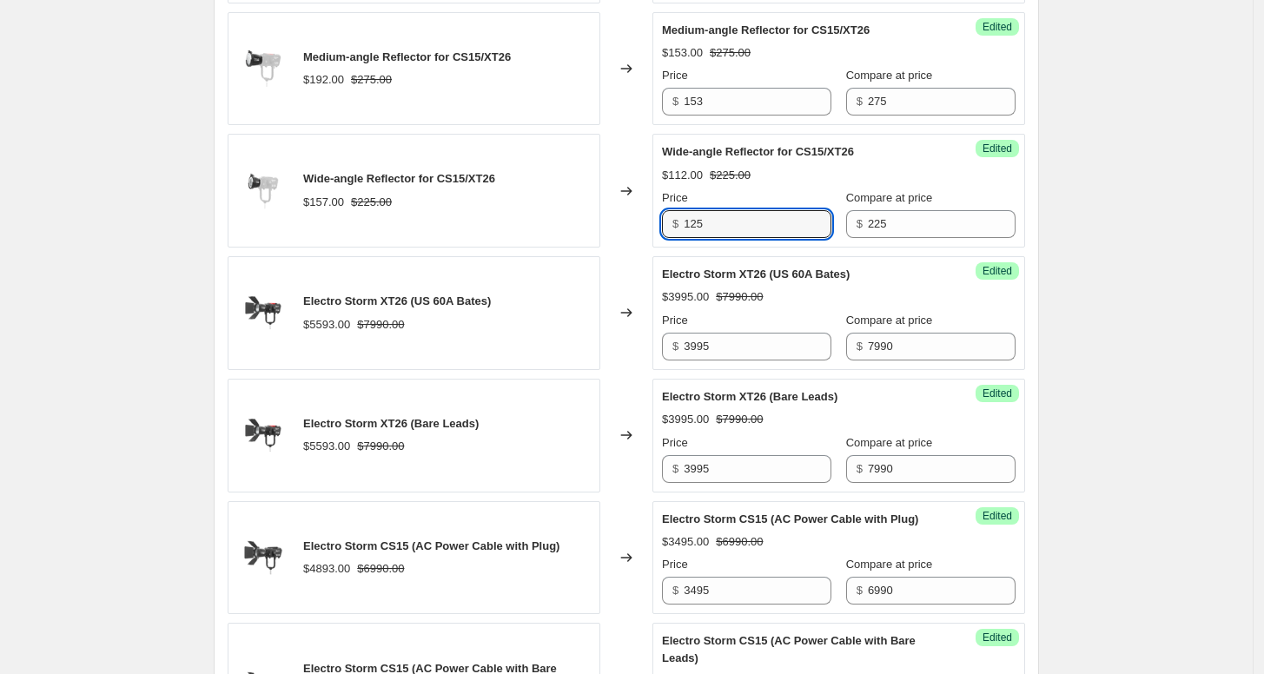
type input "125"
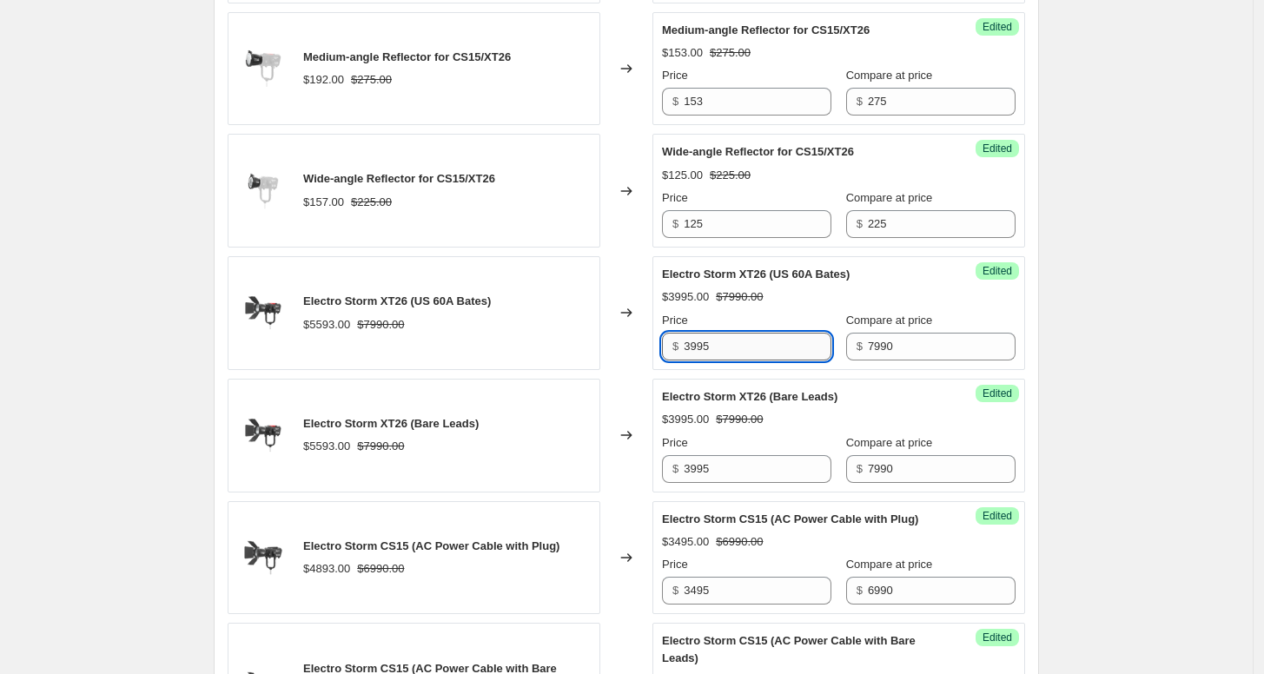
click at [781, 350] on input "3995" at bounding box center [758, 347] width 148 height 28
type input "3"
type input "4474"
click at [748, 461] on input "3995" at bounding box center [758, 469] width 148 height 28
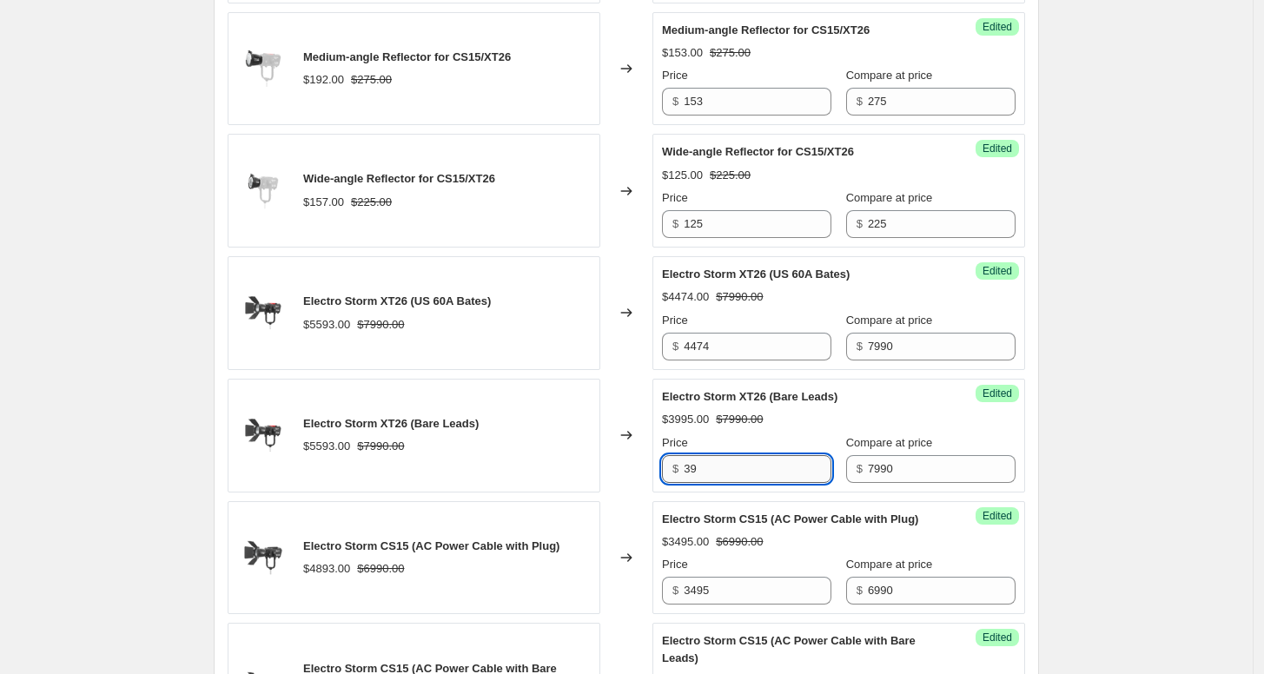
type input "3"
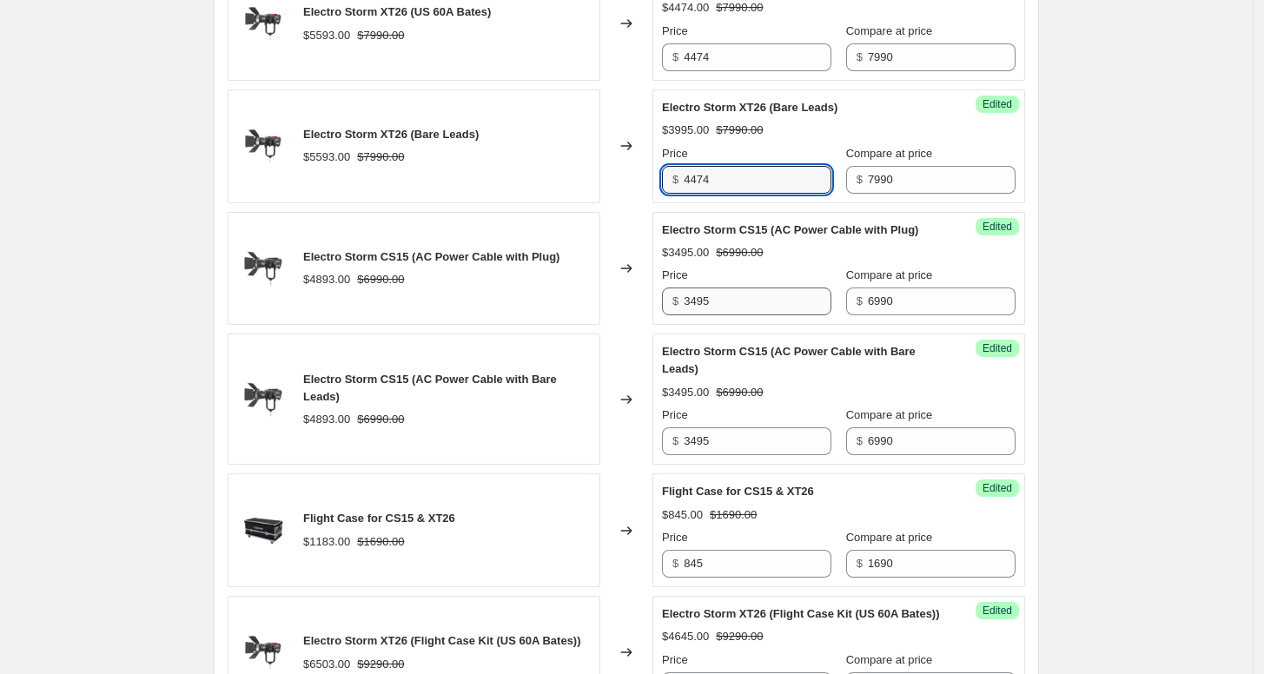
type input "4474"
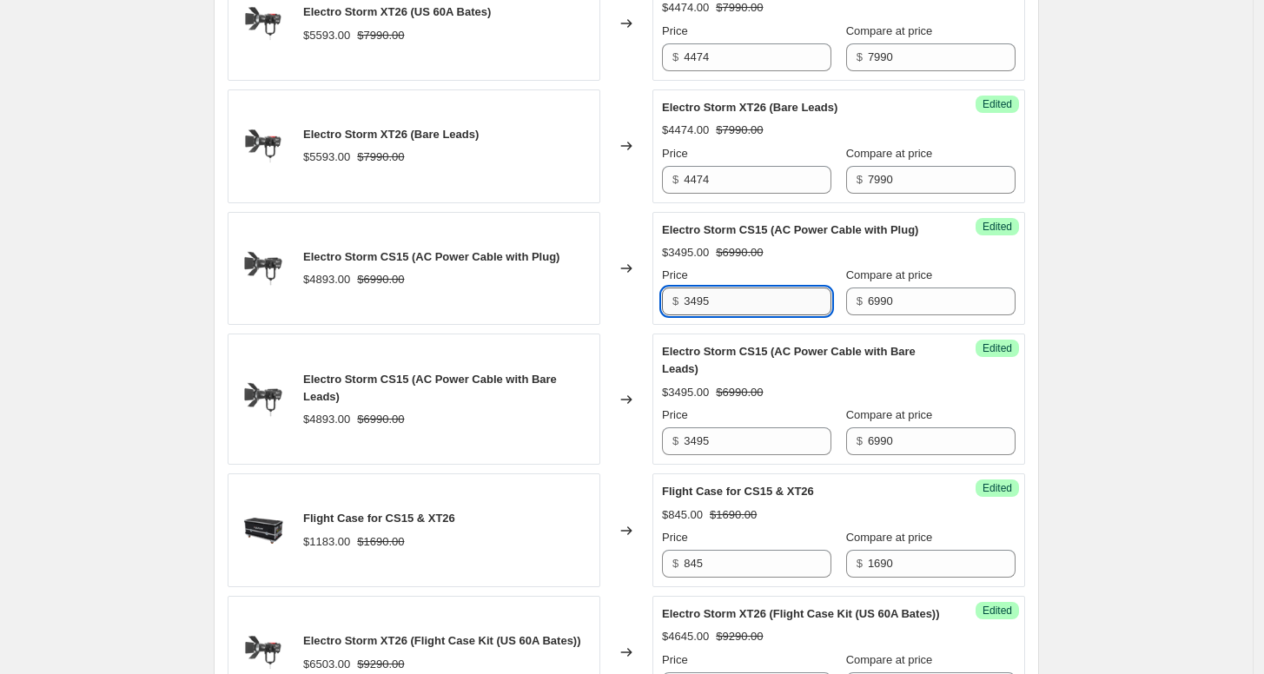
click at [772, 293] on input "3495" at bounding box center [758, 302] width 148 height 28
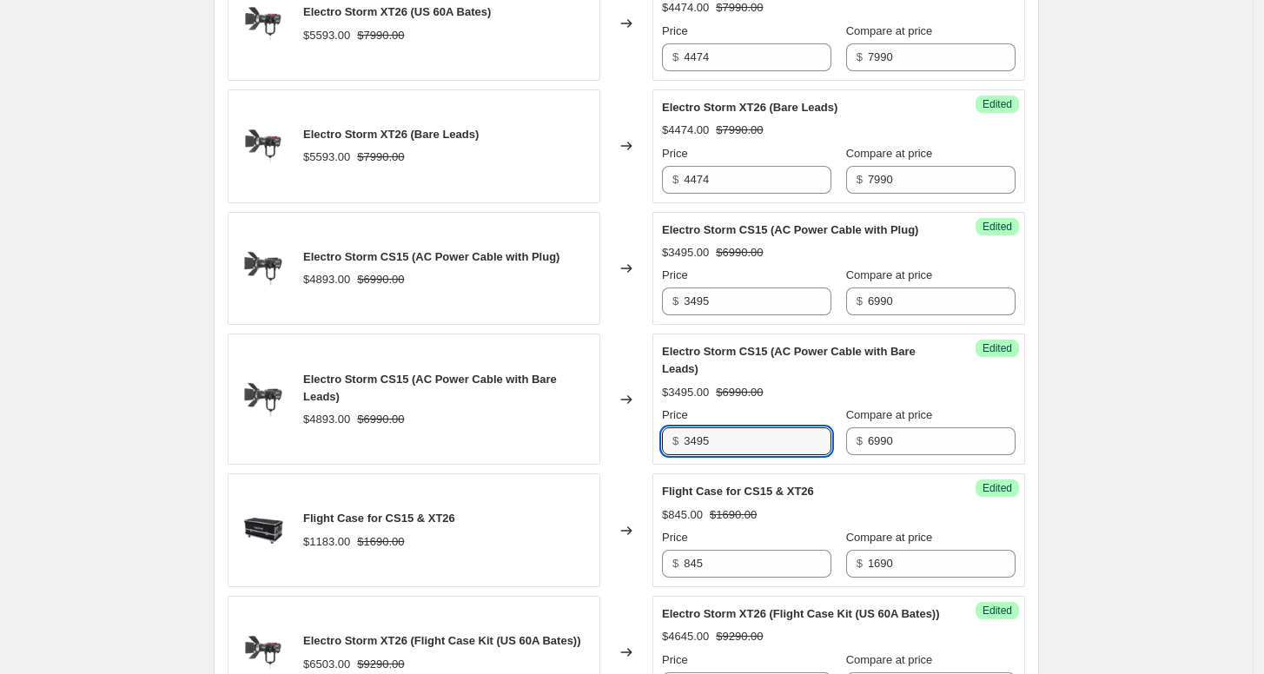
drag, startPoint x: 736, startPoint y: 436, endPoint x: 632, endPoint y: 434, distance: 104.3
click at [633, 434] on div "Electro Storm CS15 (AC Power Cable with Bare Leads) $4893.00 $6990.00 Changed t…" at bounding box center [627, 399] width 798 height 131
drag, startPoint x: 739, startPoint y: 442, endPoint x: 633, endPoint y: 435, distance: 106.2
click at [633, 435] on div "Electro Storm CS15 (AC Power Cable with Bare Leads) $4893.00 $6990.00 Changed t…" at bounding box center [627, 399] width 798 height 131
type input "3914"
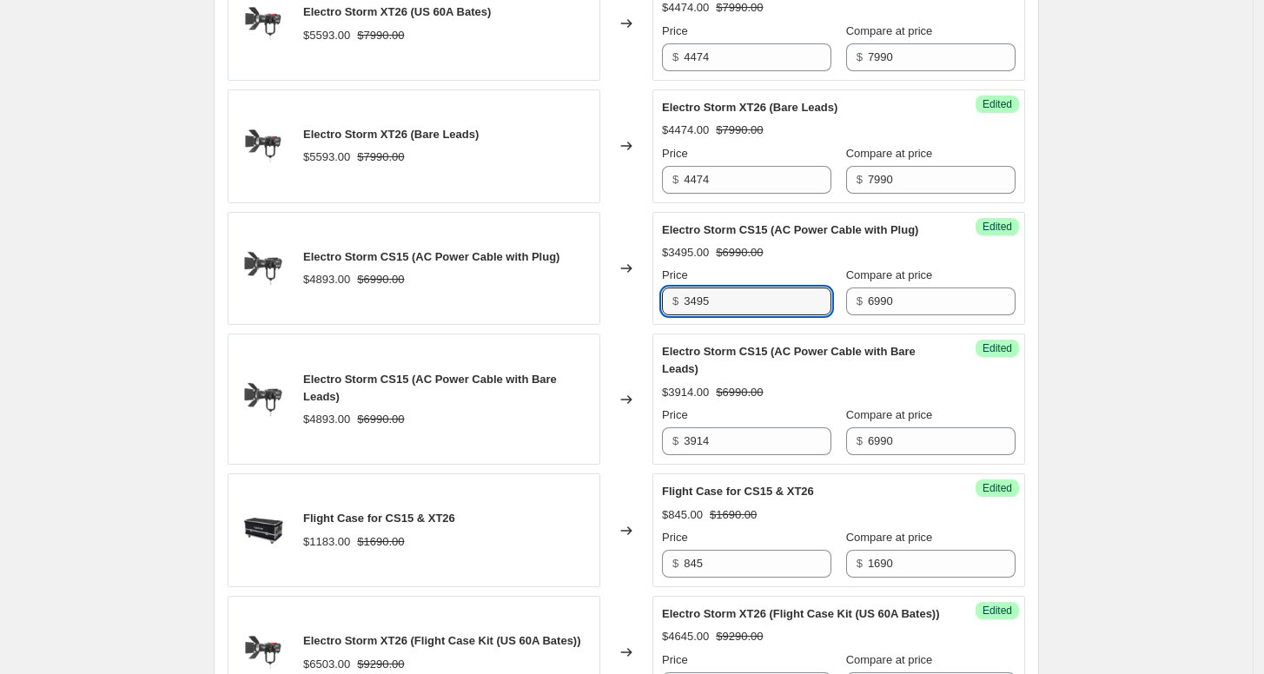
drag, startPoint x: 737, startPoint y: 295, endPoint x: 666, endPoint y: 297, distance: 71.3
click at [666, 297] on div "Success Edited Electro Storm CS15 (AC Power Cable with Plug) $3495.00 $6990.00 …" at bounding box center [839, 269] width 373 height 114
paste input "914"
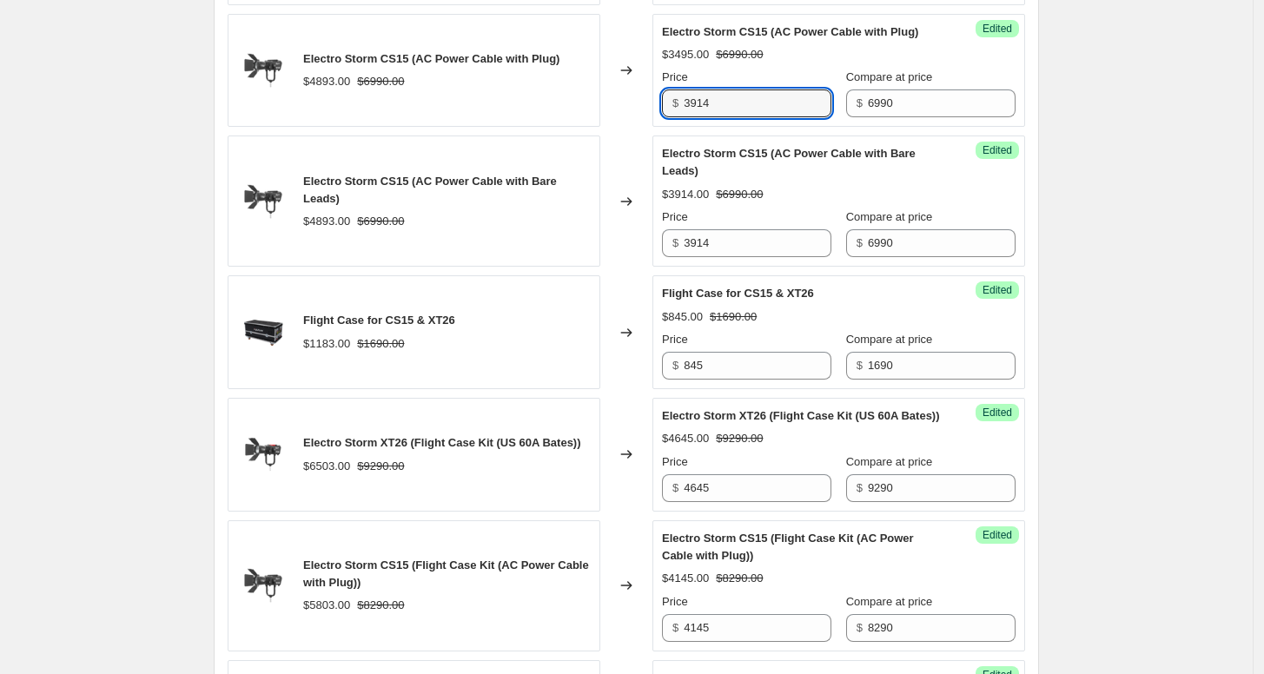
scroll to position [1695, 0]
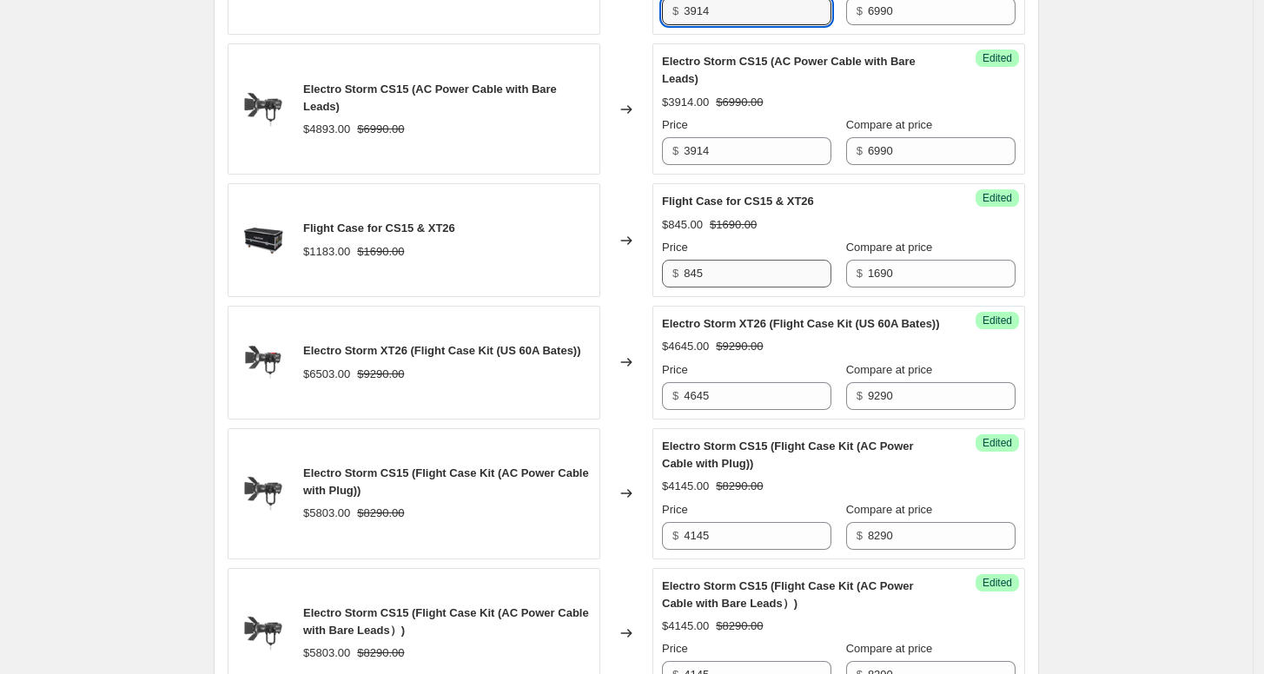
type input "3914"
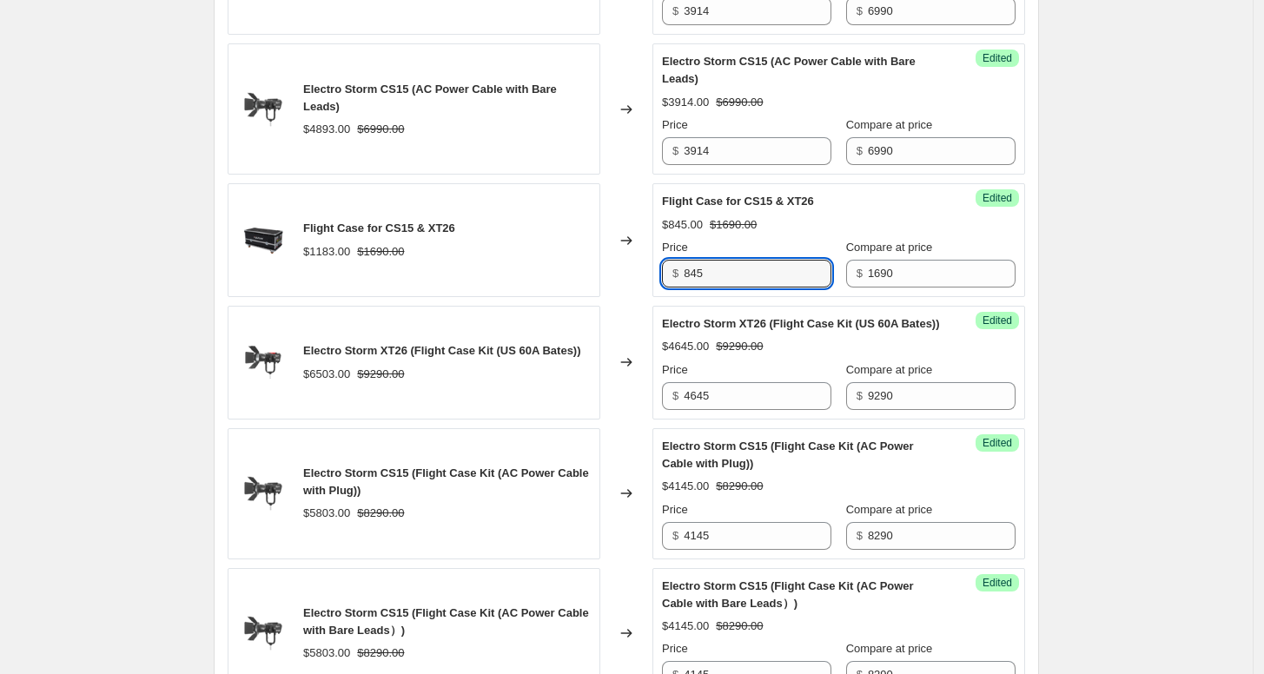
drag, startPoint x: 746, startPoint y: 276, endPoint x: 670, endPoint y: 275, distance: 76.5
click at [670, 275] on div "$ 845" at bounding box center [746, 274] width 169 height 28
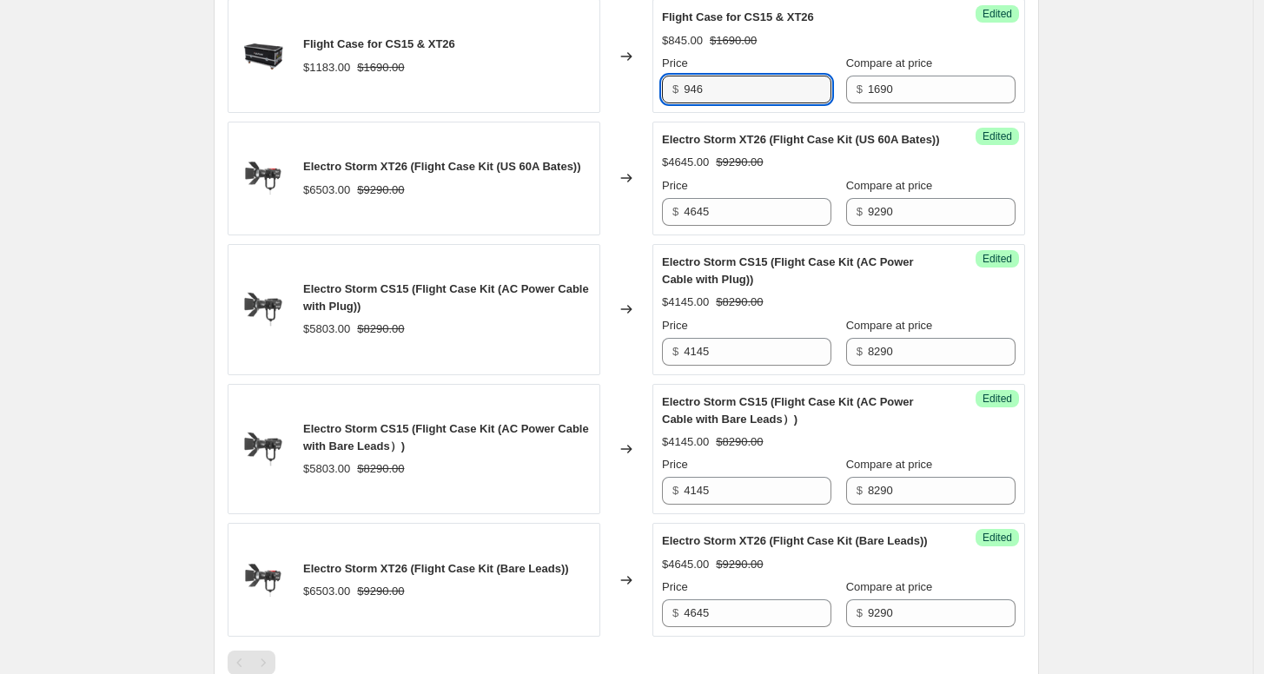
scroll to position [1888, 0]
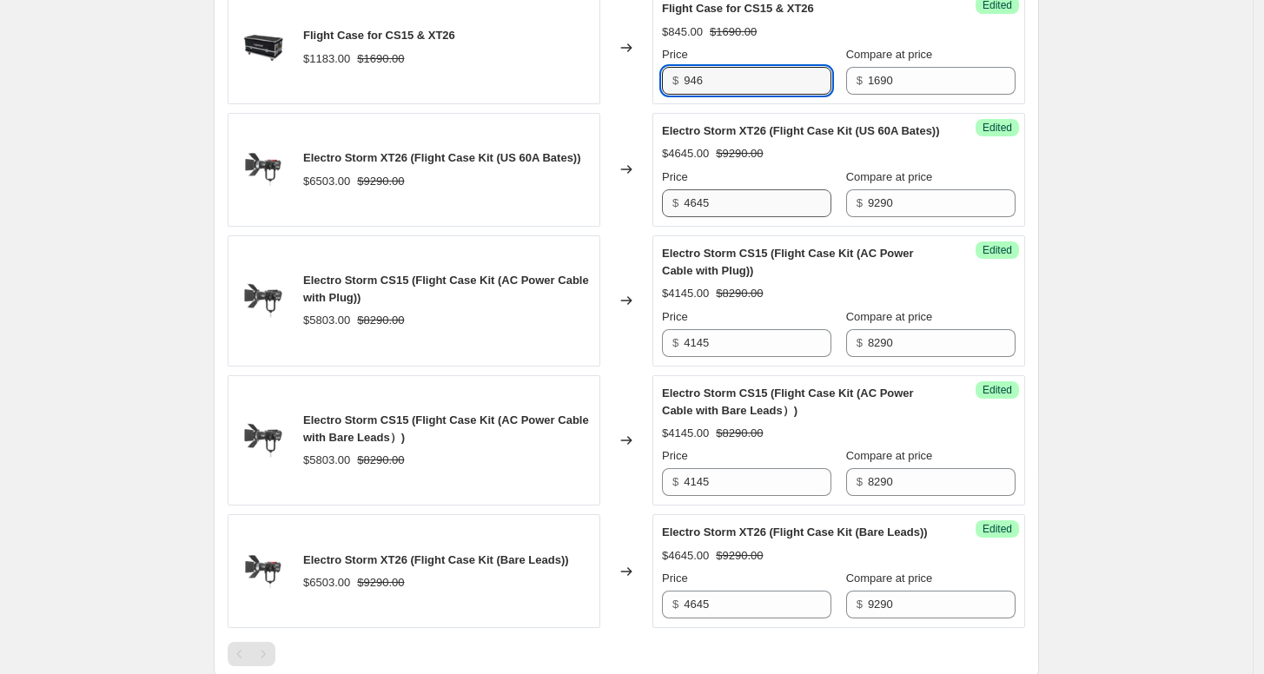
type input "946"
click at [776, 217] on input "4645" at bounding box center [758, 203] width 148 height 28
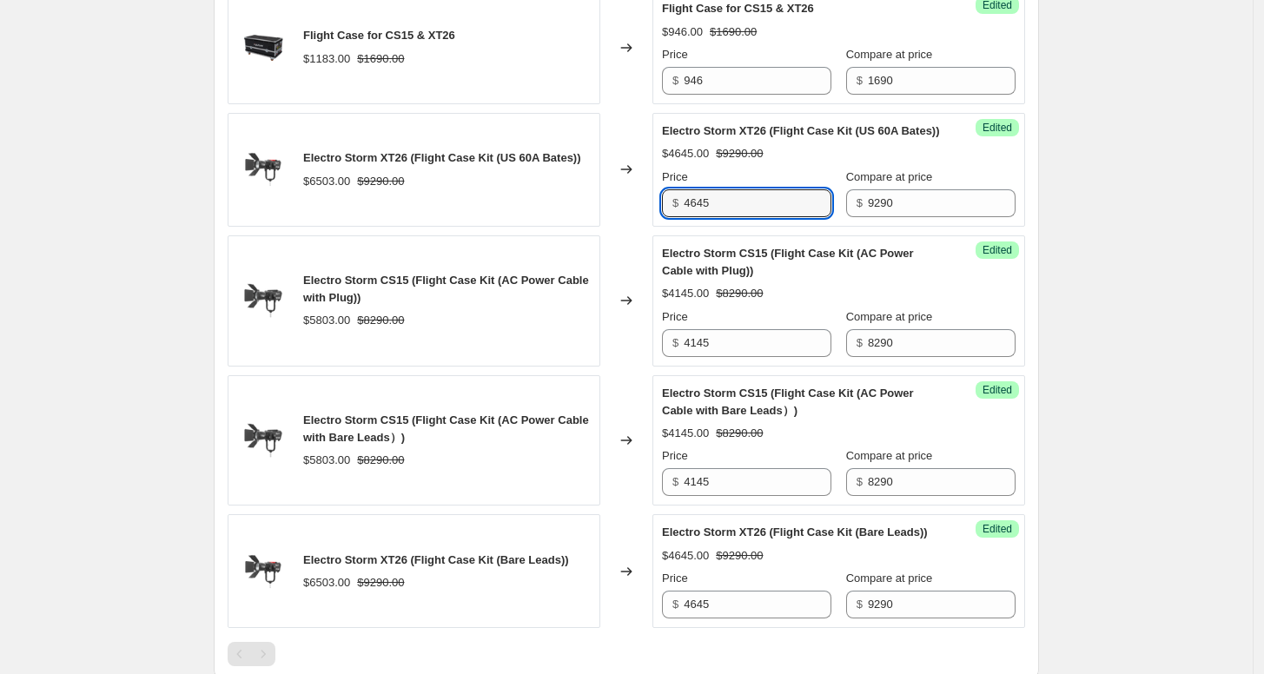
drag, startPoint x: 692, startPoint y: 216, endPoint x: 649, endPoint y: 214, distance: 42.7
click at [649, 214] on div "Electro Storm XT26 (Flight Case Kit (US 60A Bates)) $6503.00 $9290.00 Changed t…" at bounding box center [627, 170] width 798 height 114
type input "5202"
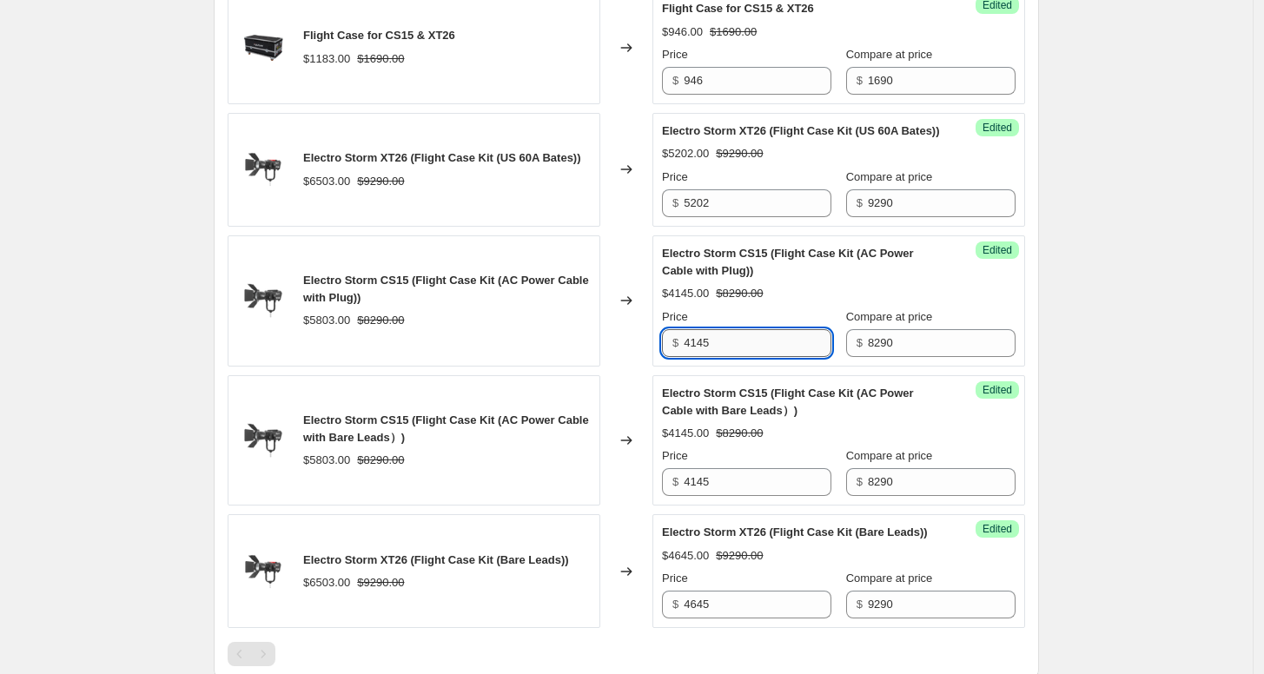
click at [754, 354] on input "4145" at bounding box center [758, 343] width 148 height 28
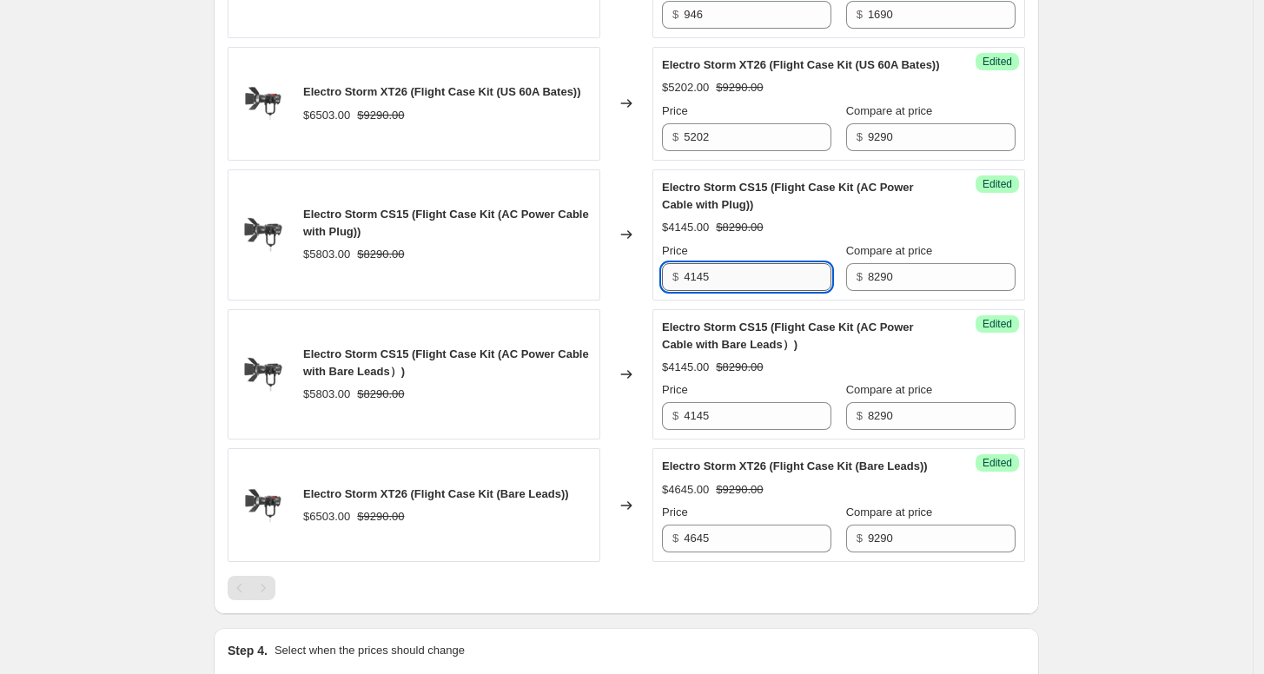
scroll to position [1984, 0]
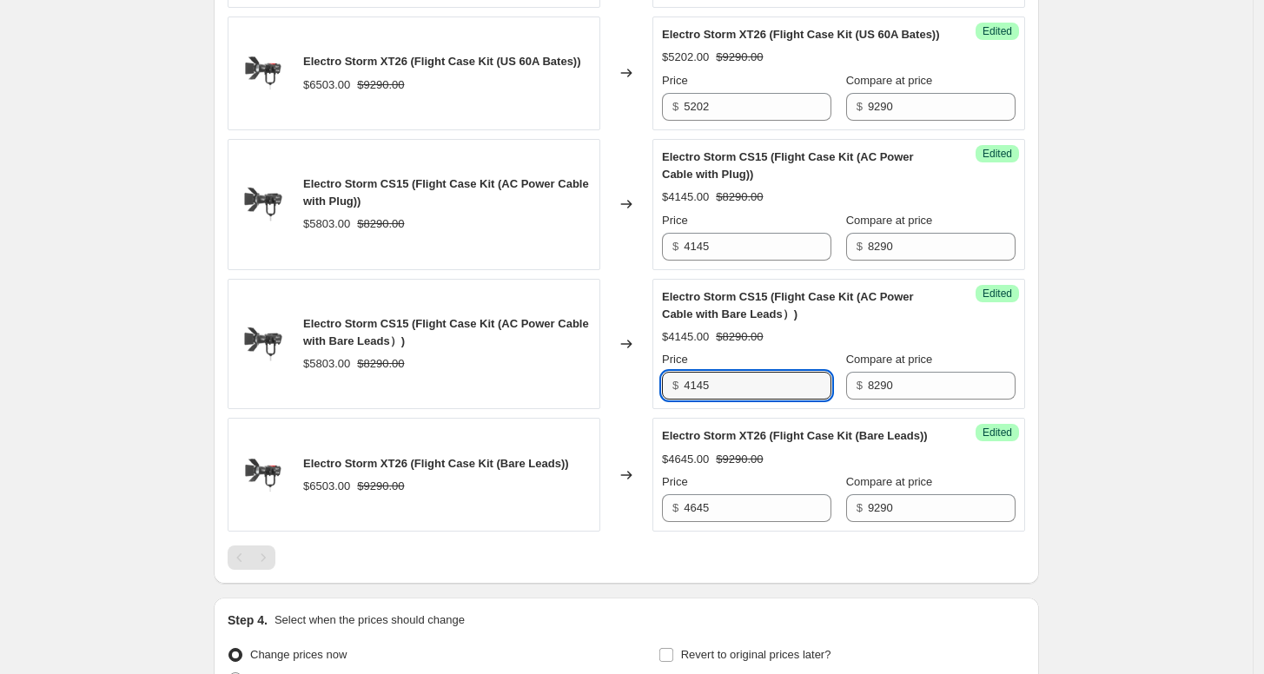
drag, startPoint x: 767, startPoint y: 394, endPoint x: 666, endPoint y: 398, distance: 100.8
click at [666, 398] on div "$ 4145" at bounding box center [746, 386] width 169 height 28
type input "4642"
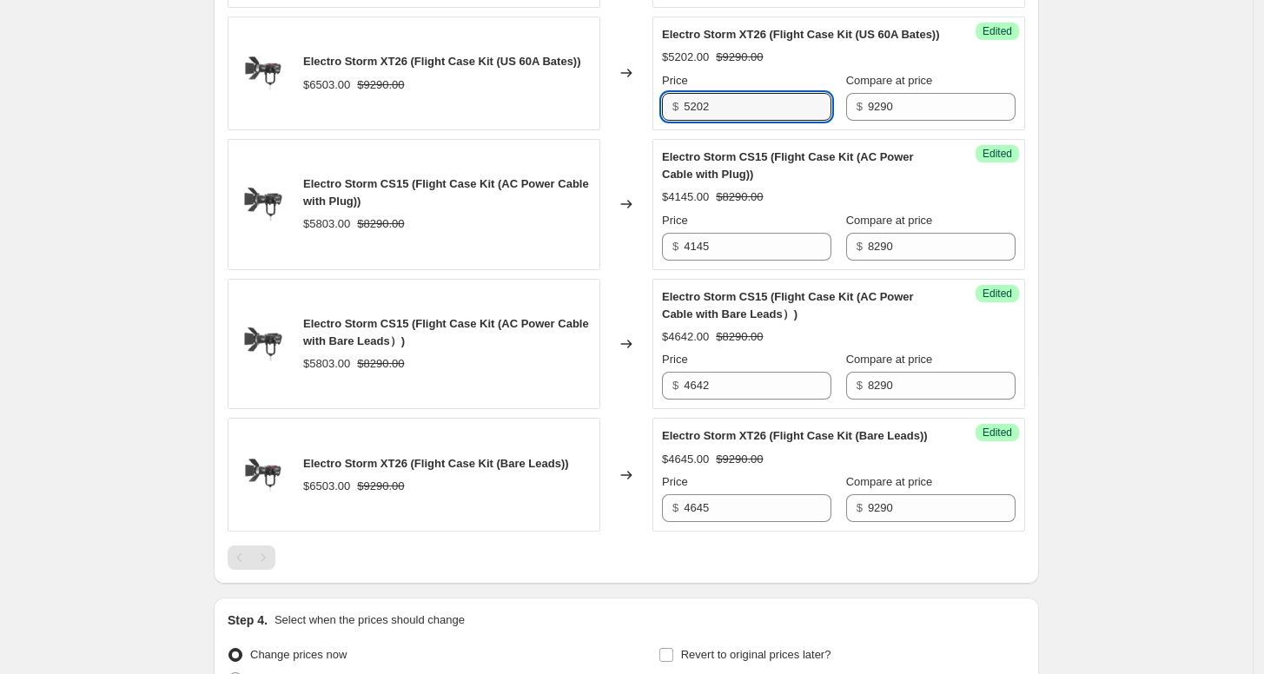
drag, startPoint x: 758, startPoint y: 120, endPoint x: 657, endPoint y: 124, distance: 100.9
click at [657, 124] on div "Success Edited Electro Storm XT26 (Flight Case Kit (US 60A Bates)) $5202.00 $92…" at bounding box center [839, 74] width 373 height 114
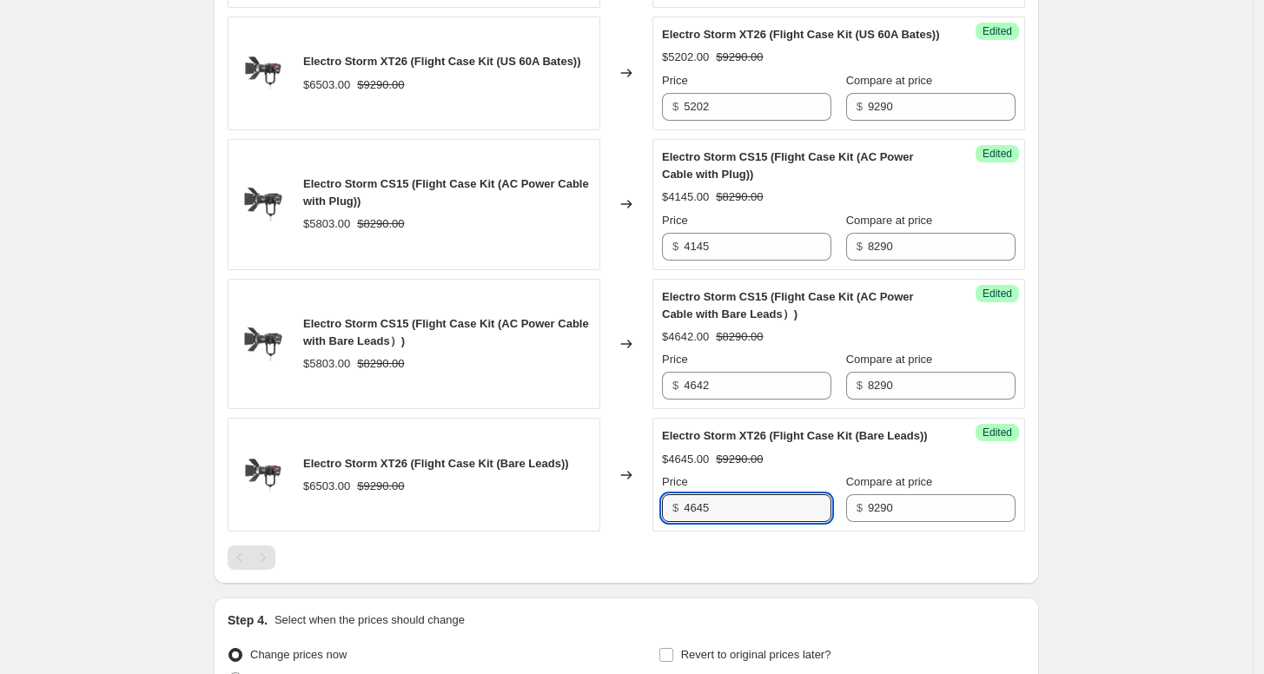
drag, startPoint x: 750, startPoint y: 533, endPoint x: 612, endPoint y: 527, distance: 138.3
click at [612, 527] on div "Electro Storm XT26 (Flight Case Kit (Bare Leads)) $6503.00 $9290.00 Changed to …" at bounding box center [627, 475] width 798 height 114
paste input "5202"
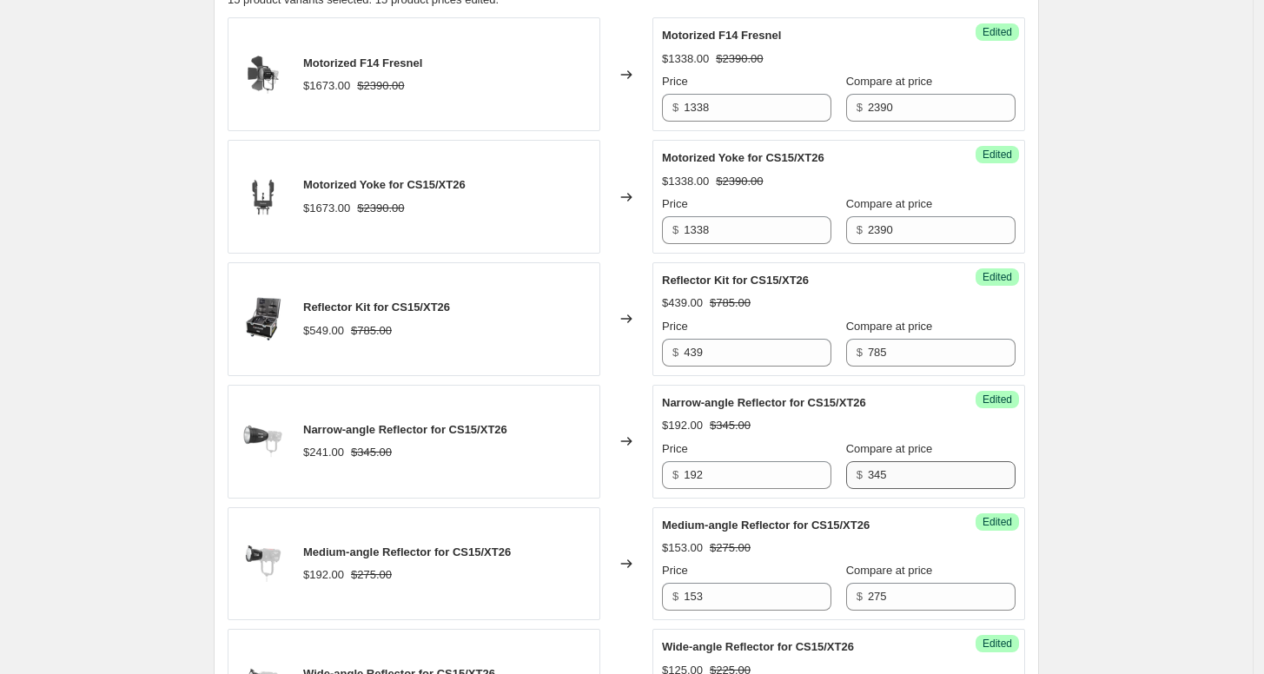
scroll to position [633, 0]
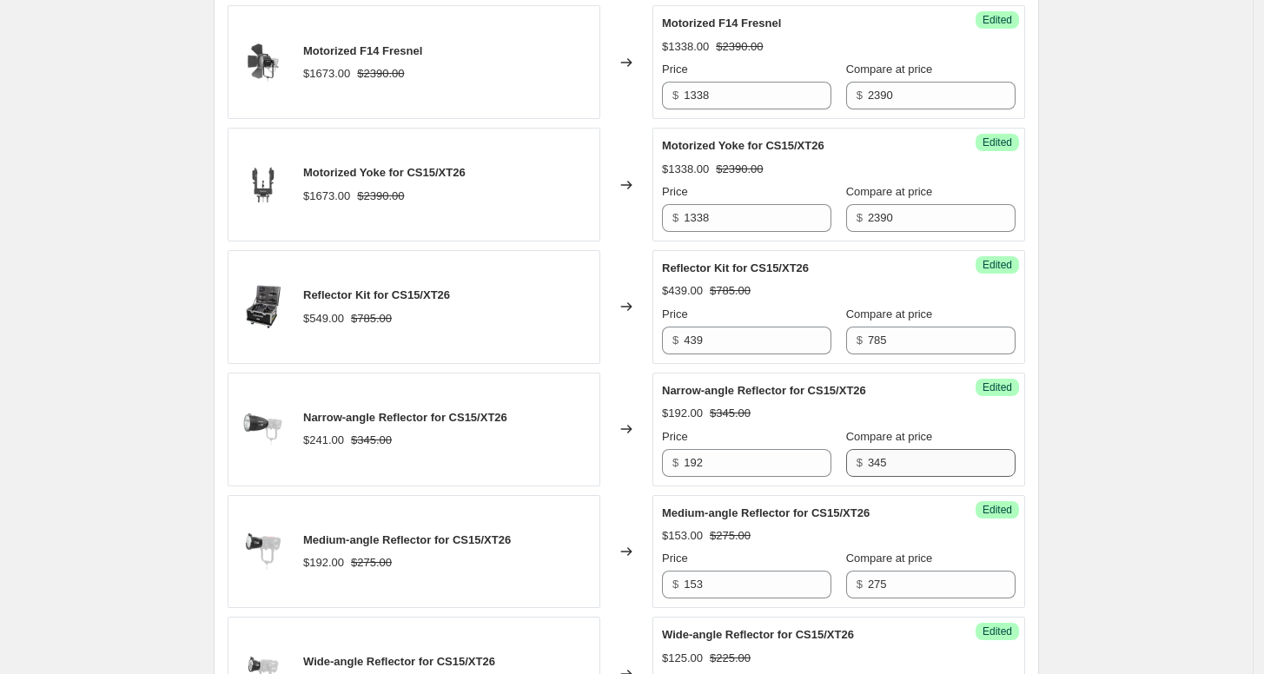
type input "5202"
click at [911, 468] on input "345" at bounding box center [942, 463] width 148 height 28
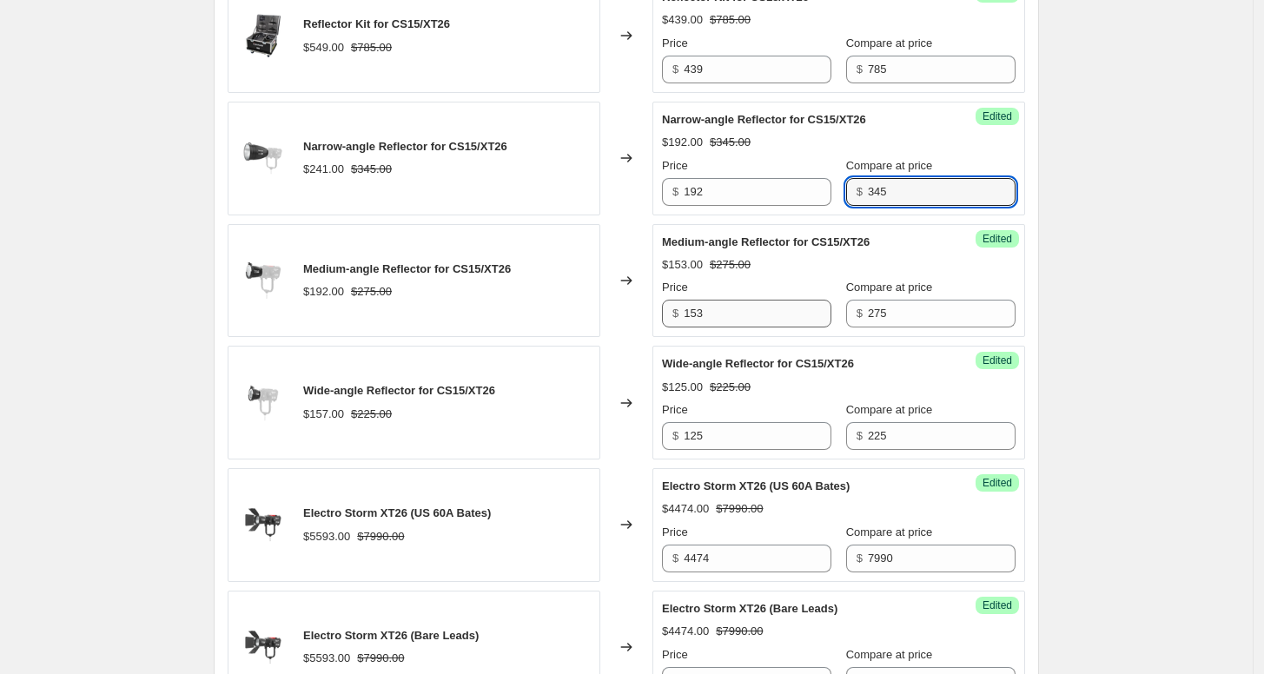
scroll to position [923, 0]
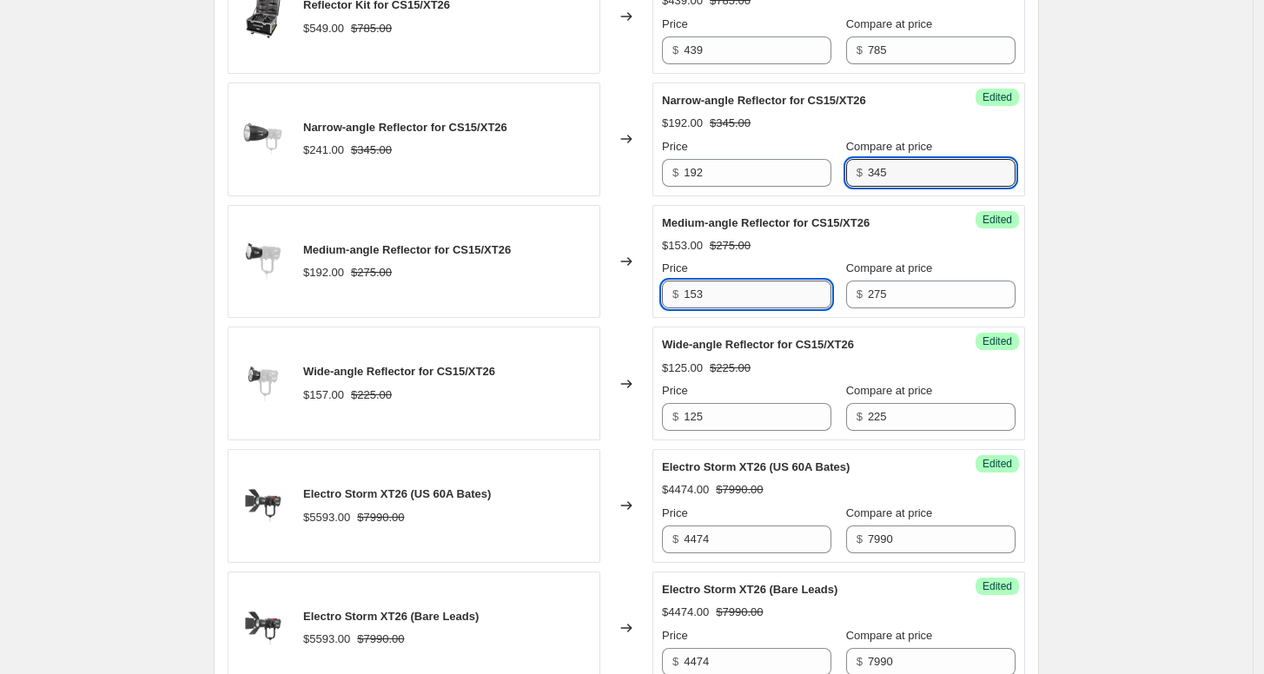
click at [786, 292] on input "153" at bounding box center [758, 295] width 148 height 28
click at [771, 394] on div "Price" at bounding box center [746, 390] width 169 height 17
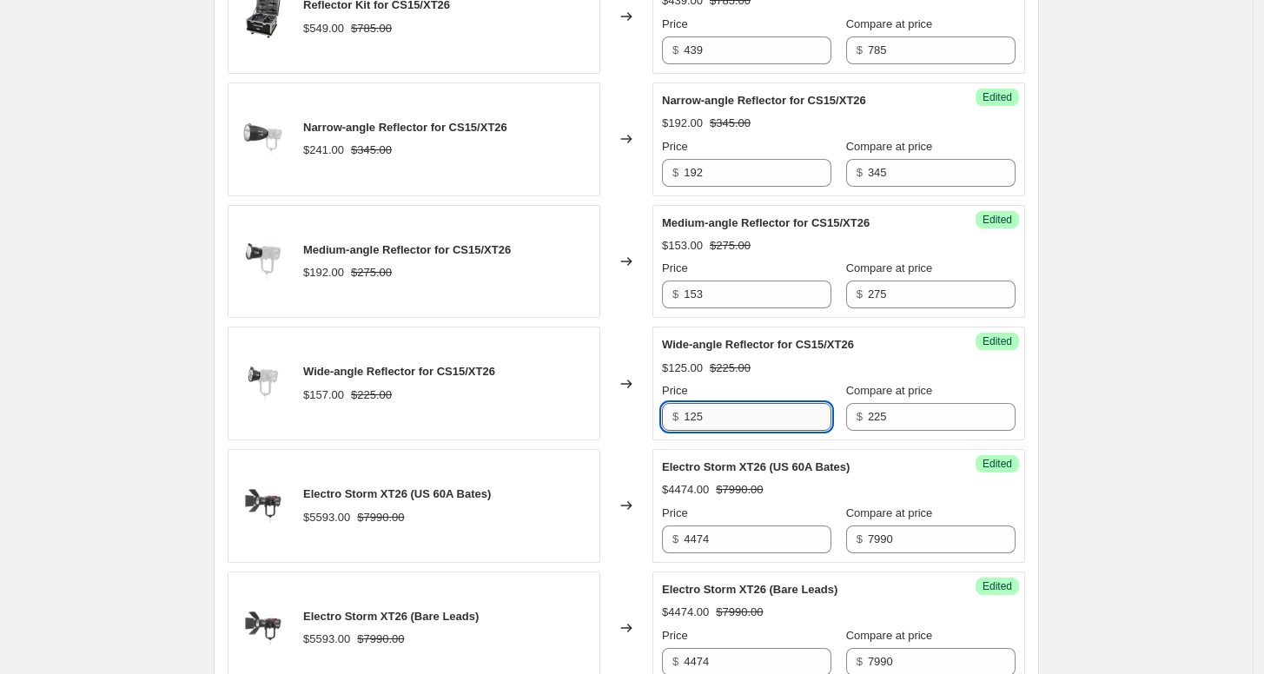
click at [767, 407] on input "125" at bounding box center [758, 417] width 148 height 28
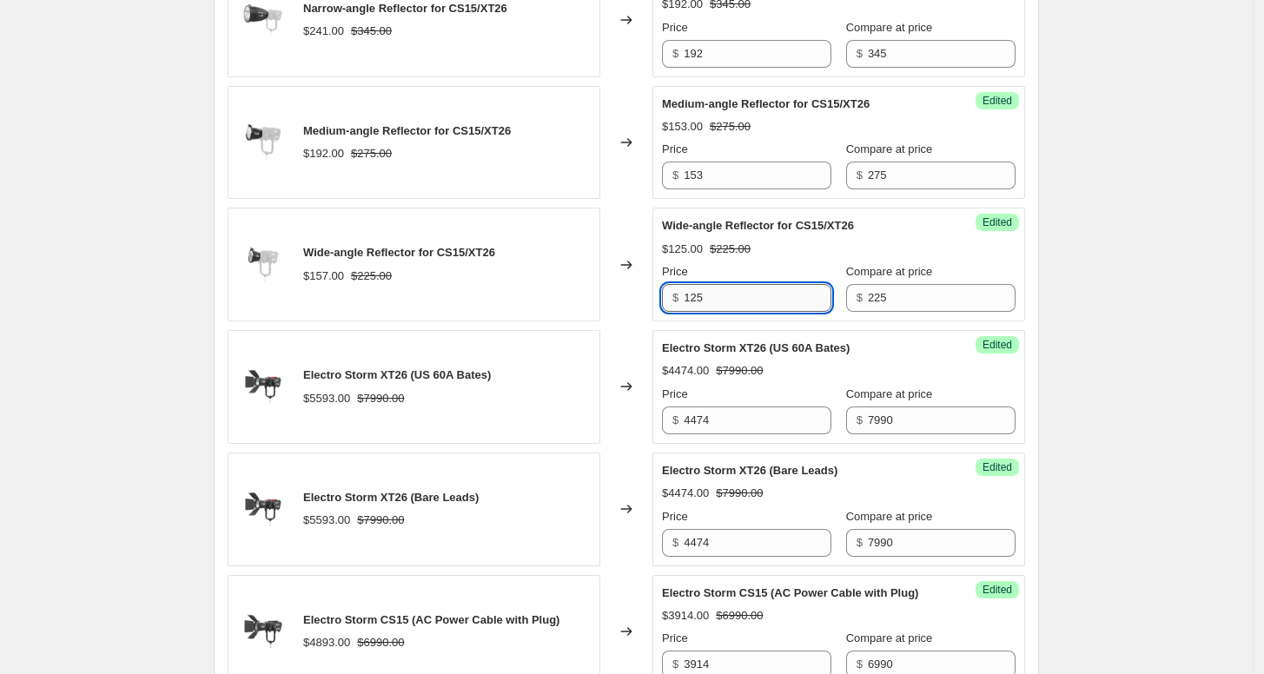
scroll to position [1116, 0]
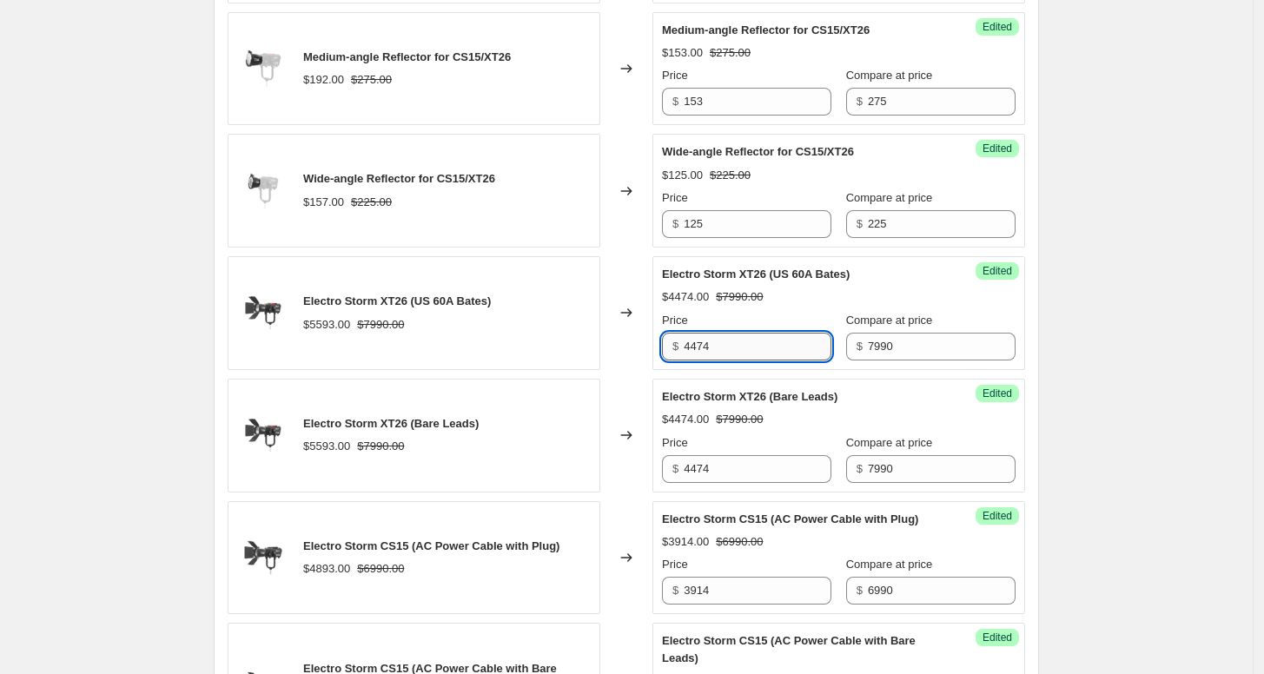
click at [755, 348] on input "4474" at bounding box center [758, 347] width 148 height 28
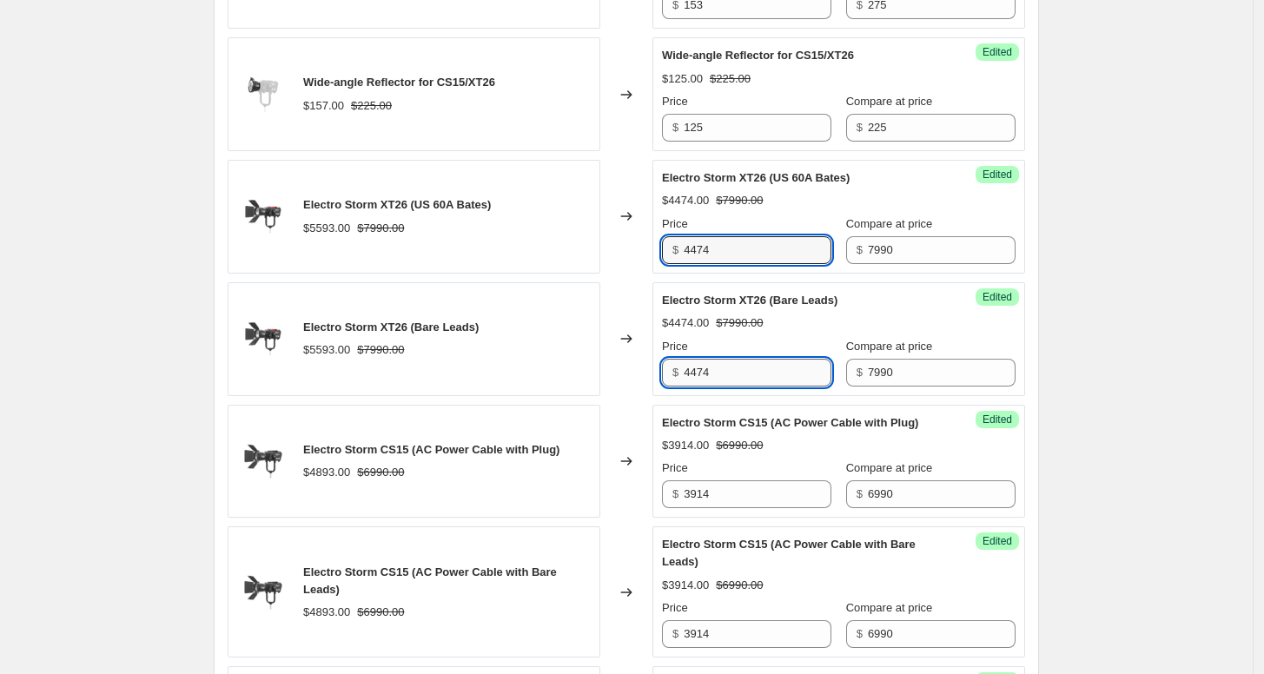
click at [772, 366] on input "4474" at bounding box center [758, 373] width 148 height 28
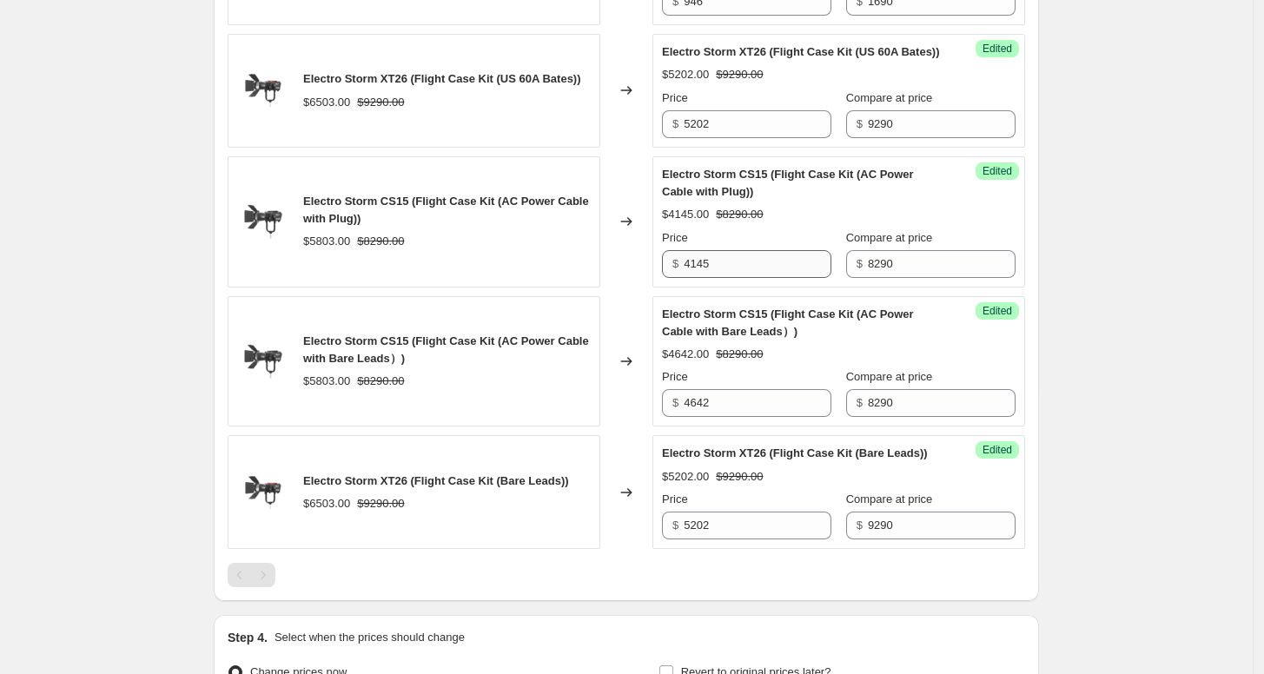
scroll to position [1984, 0]
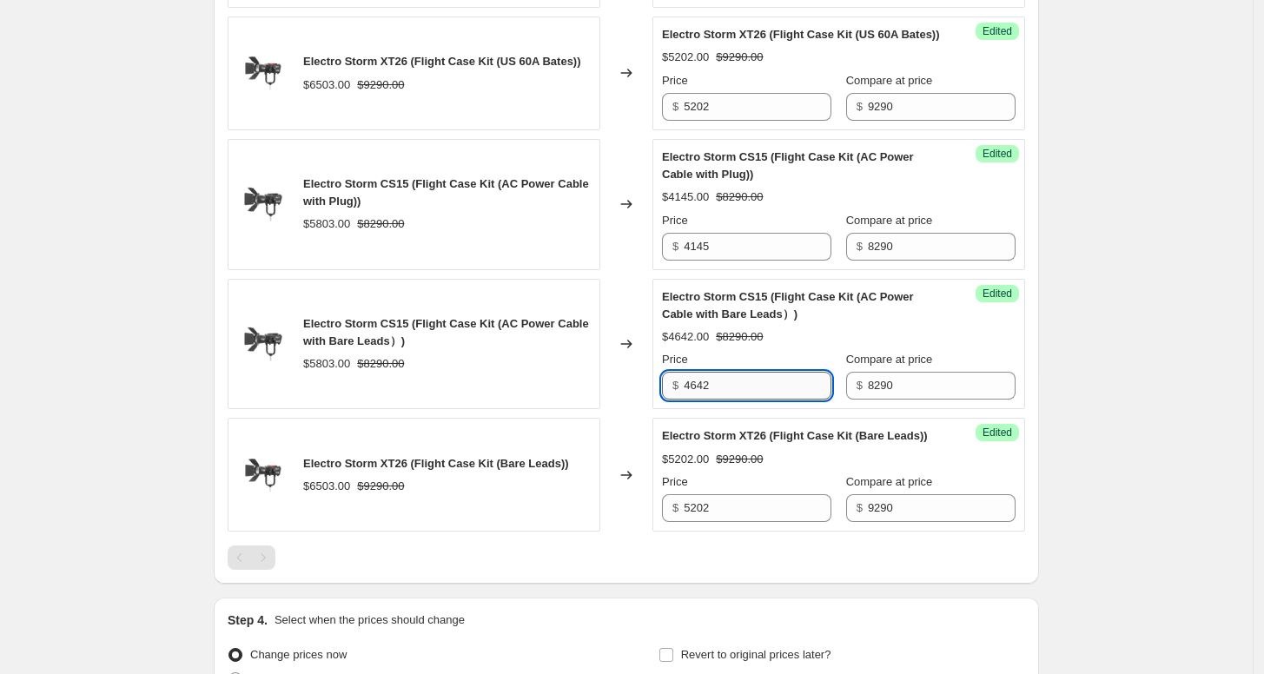
drag, startPoint x: 752, startPoint y: 407, endPoint x: 692, endPoint y: 403, distance: 59.2
click at [692, 400] on input "4642" at bounding box center [758, 386] width 148 height 28
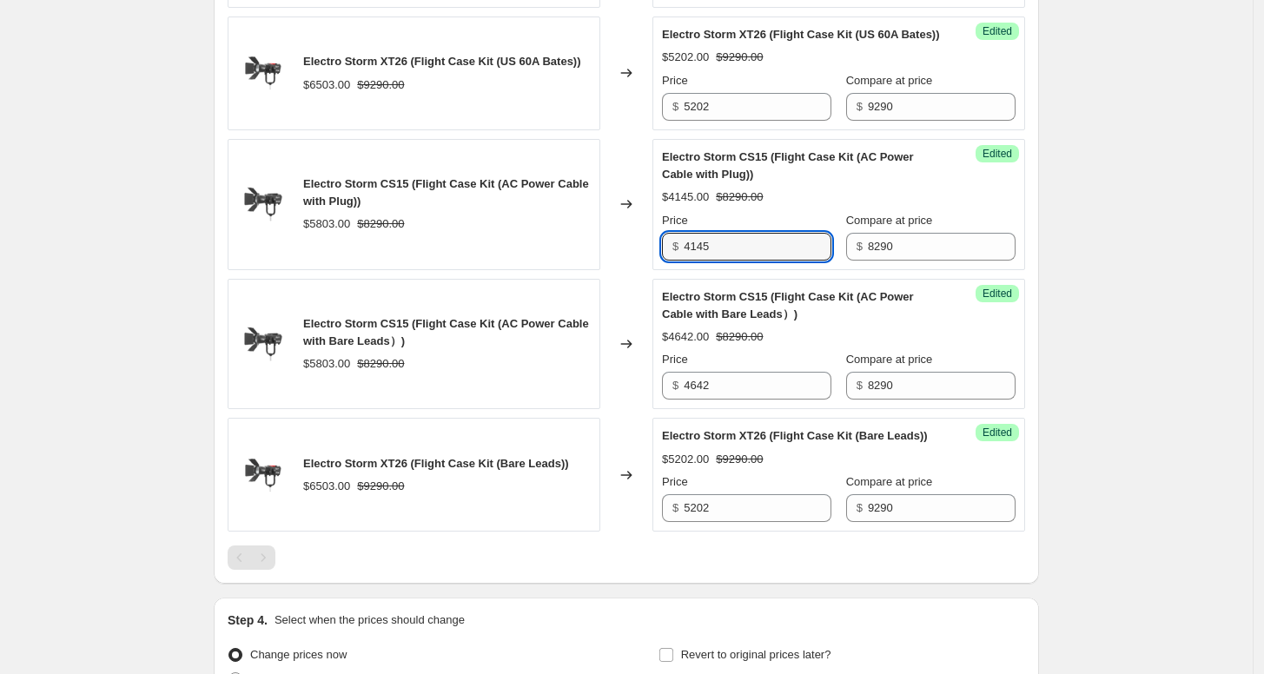
drag, startPoint x: 730, startPoint y: 265, endPoint x: 676, endPoint y: 260, distance: 54.1
click at [676, 260] on div "$ 4145" at bounding box center [746, 247] width 169 height 28
paste input "642"
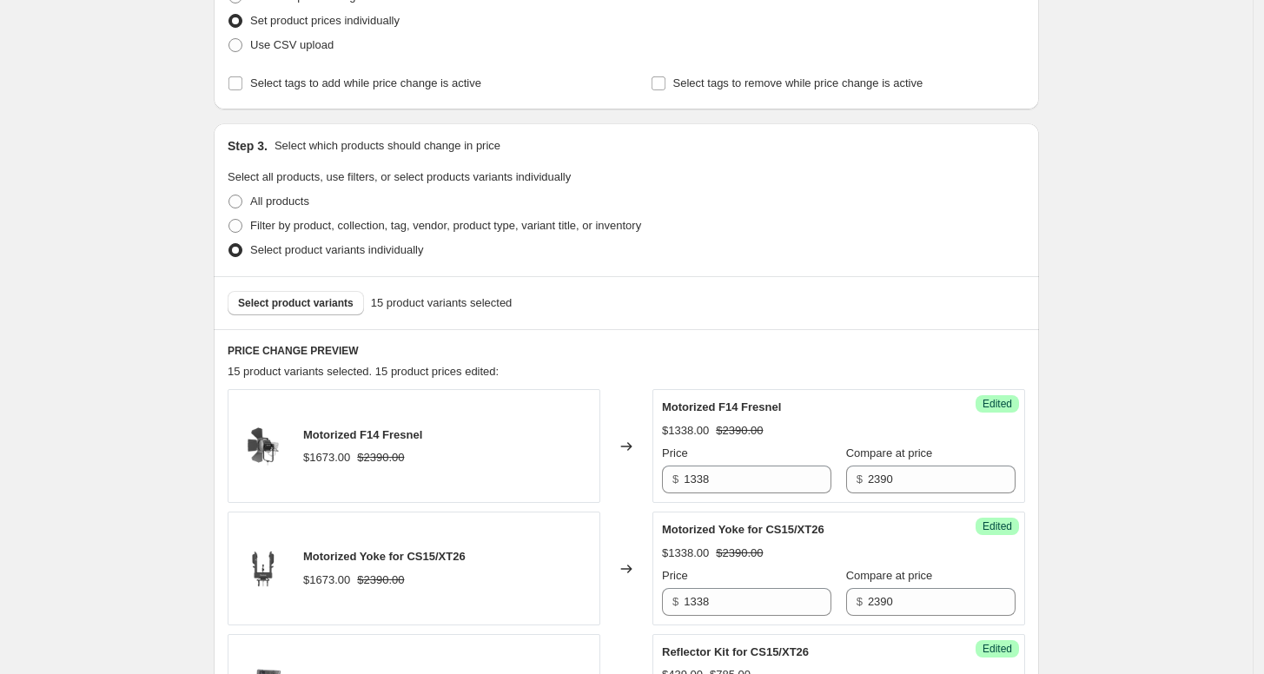
scroll to position [247, 0]
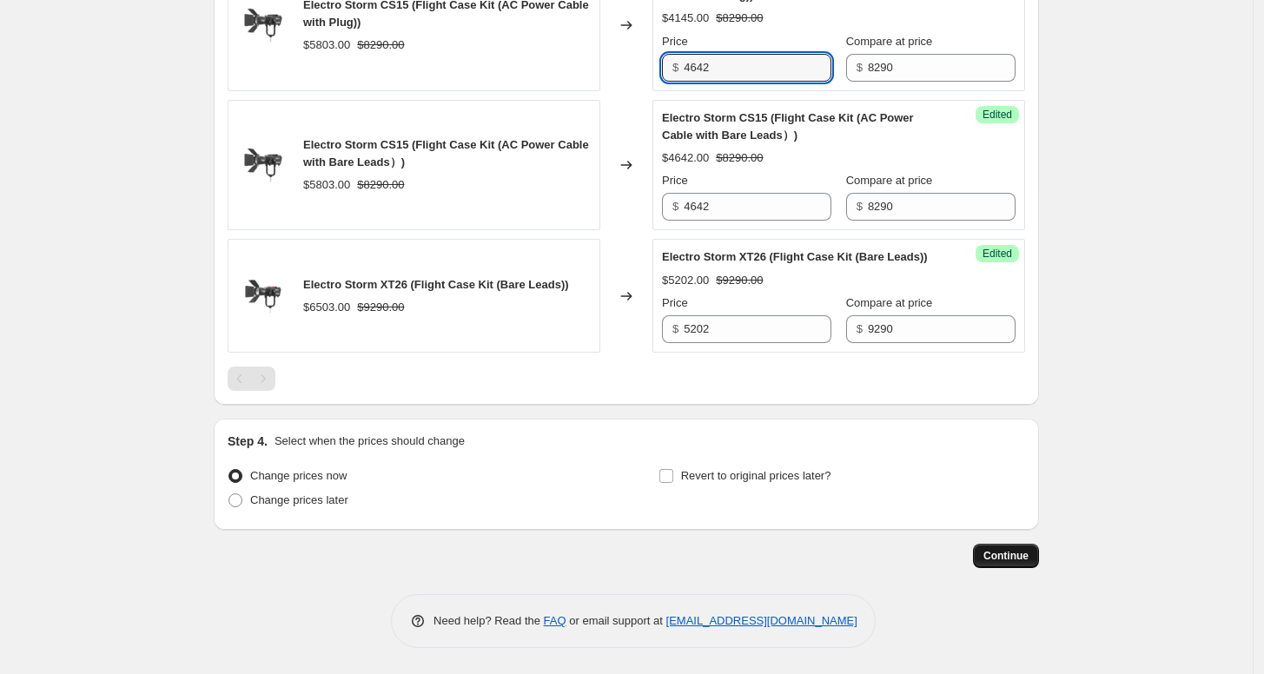
type input "4642"
click at [1008, 556] on span "Continue" at bounding box center [1006, 556] width 45 height 14
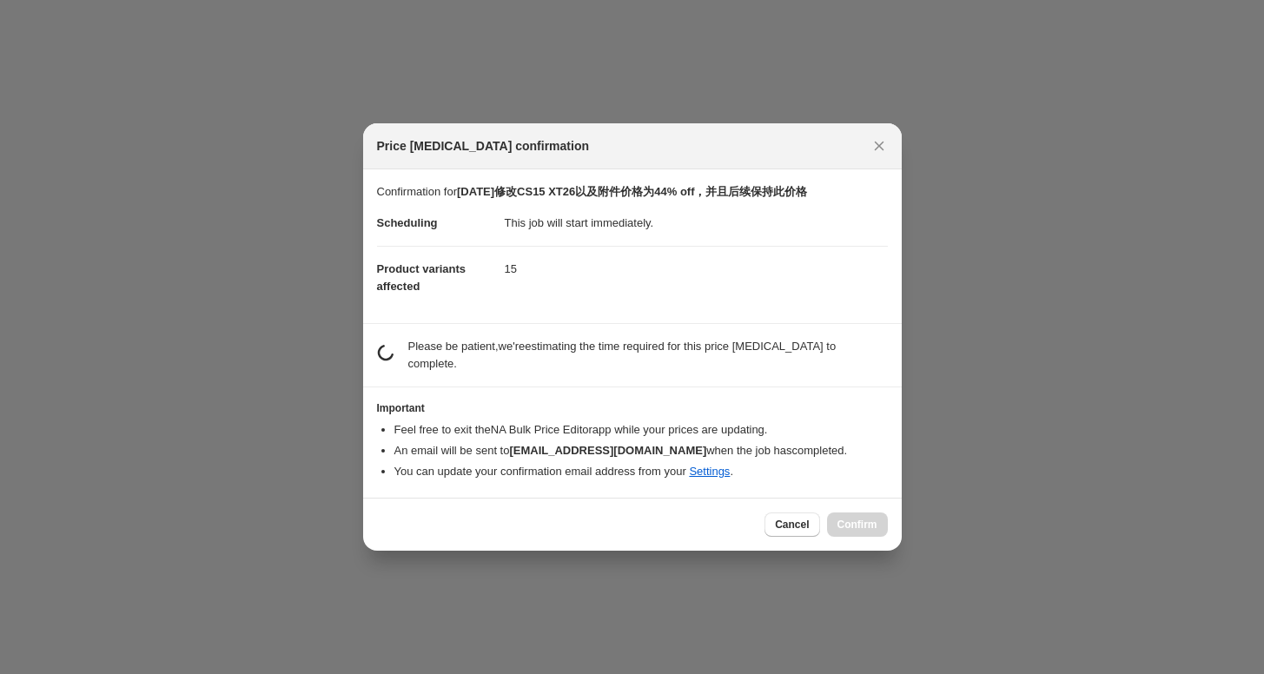
scroll to position [2177, 0]
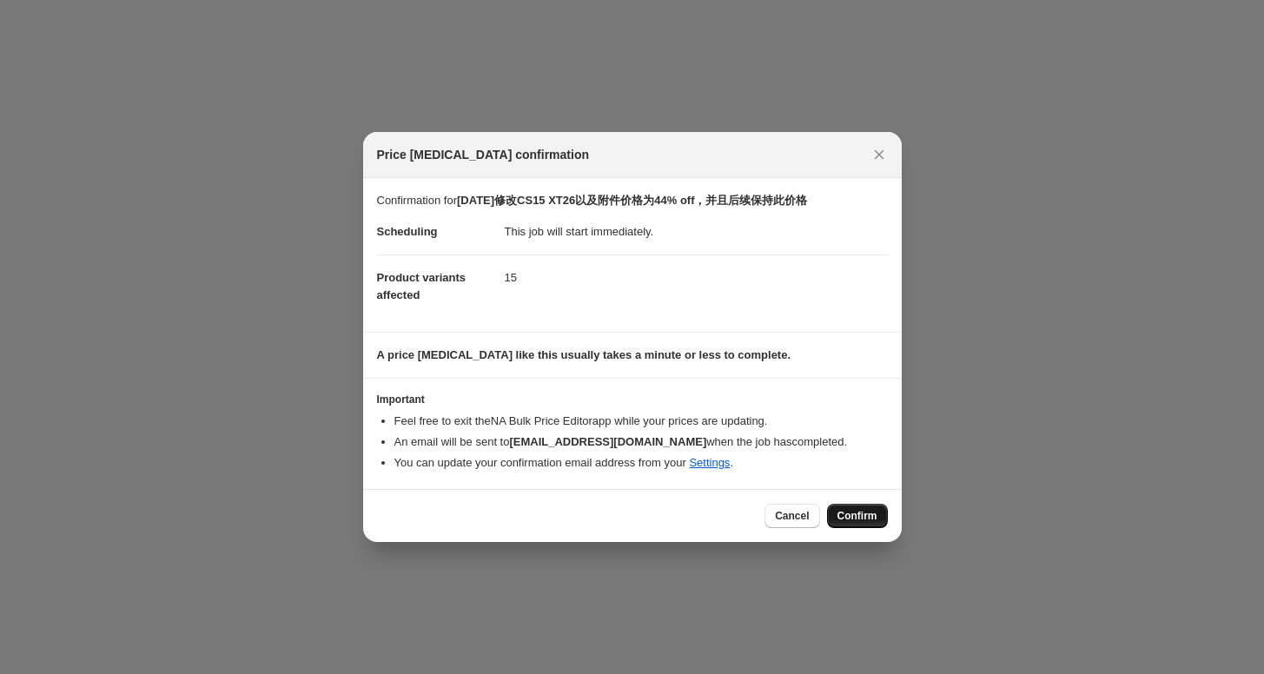
click at [838, 513] on span "Confirm" at bounding box center [858, 516] width 40 height 14
type input "[DATE]修改CS15 XT26以及附件价格为44% off，并且后续保持此价格"
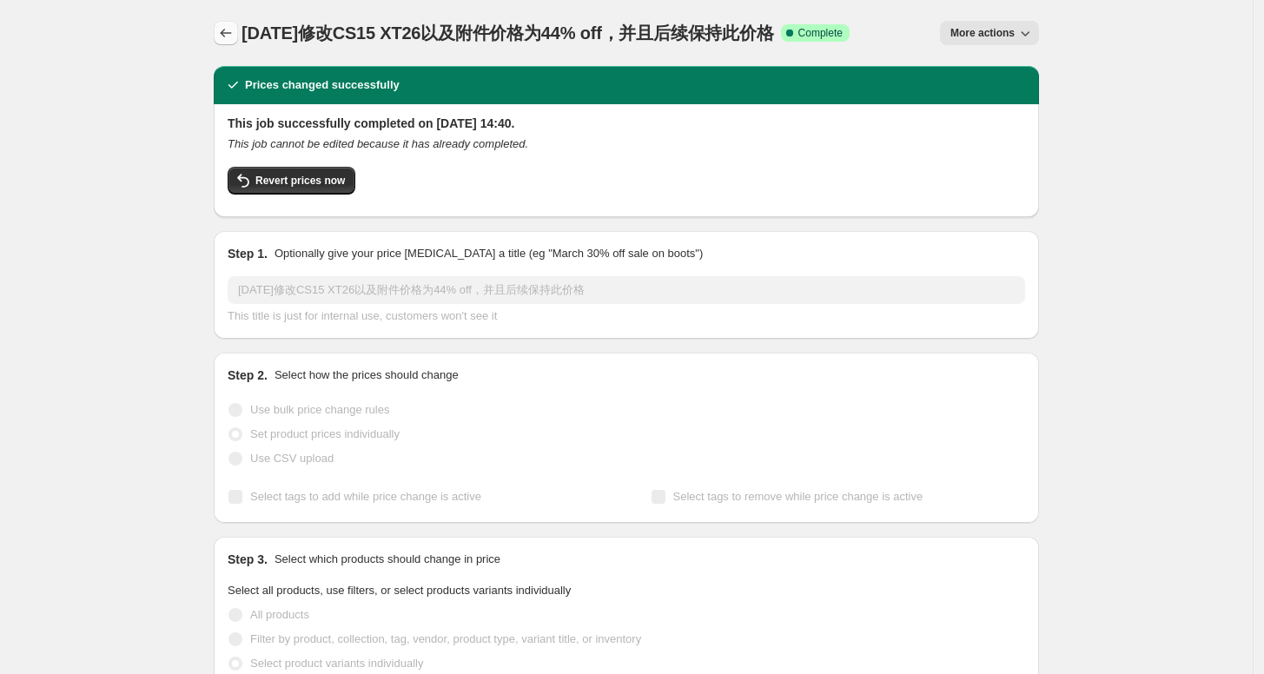
click at [222, 33] on icon "Price change jobs" at bounding box center [225, 32] width 17 height 17
